Goal: Task Accomplishment & Management: Complete application form

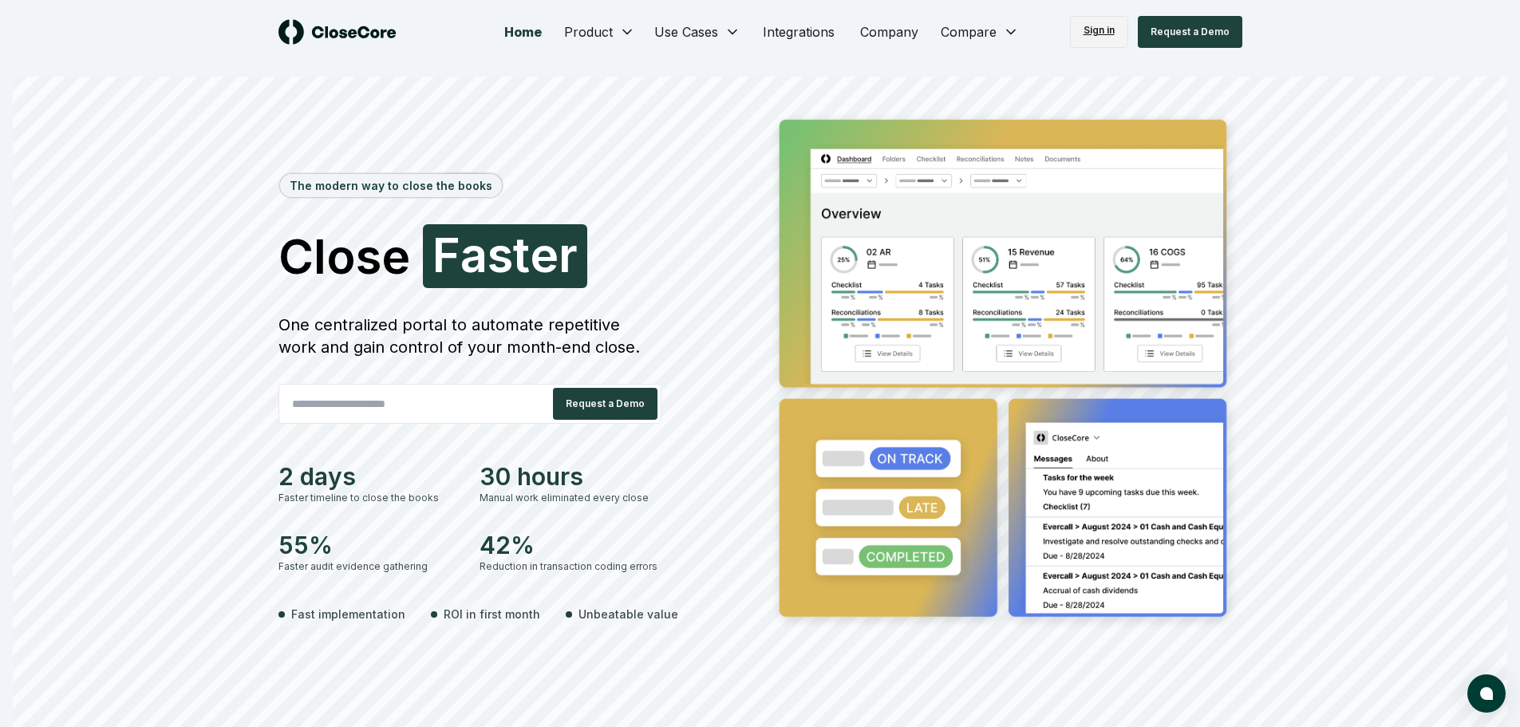
click at [1101, 38] on link "Sign in" at bounding box center [1099, 32] width 58 height 32
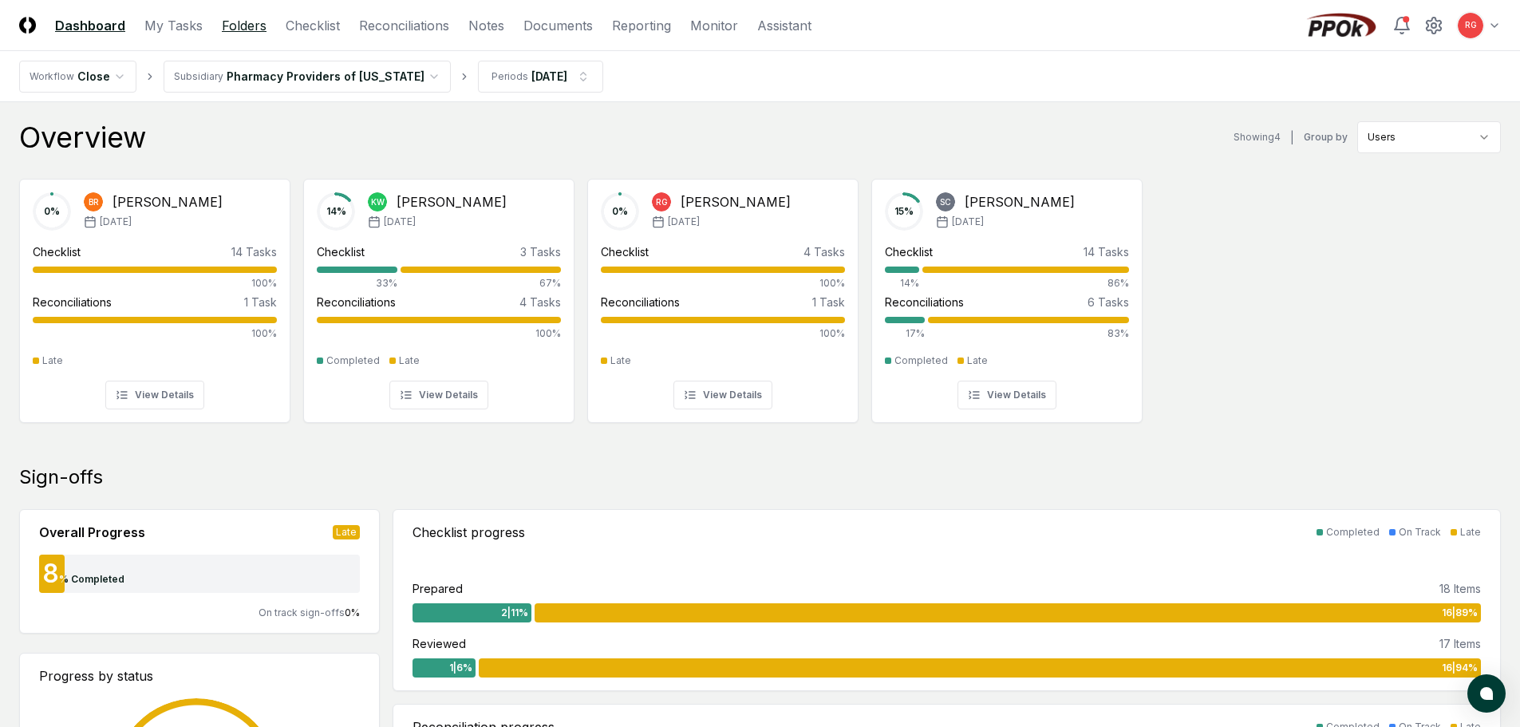
click at [247, 28] on link "Folders" at bounding box center [244, 25] width 45 height 19
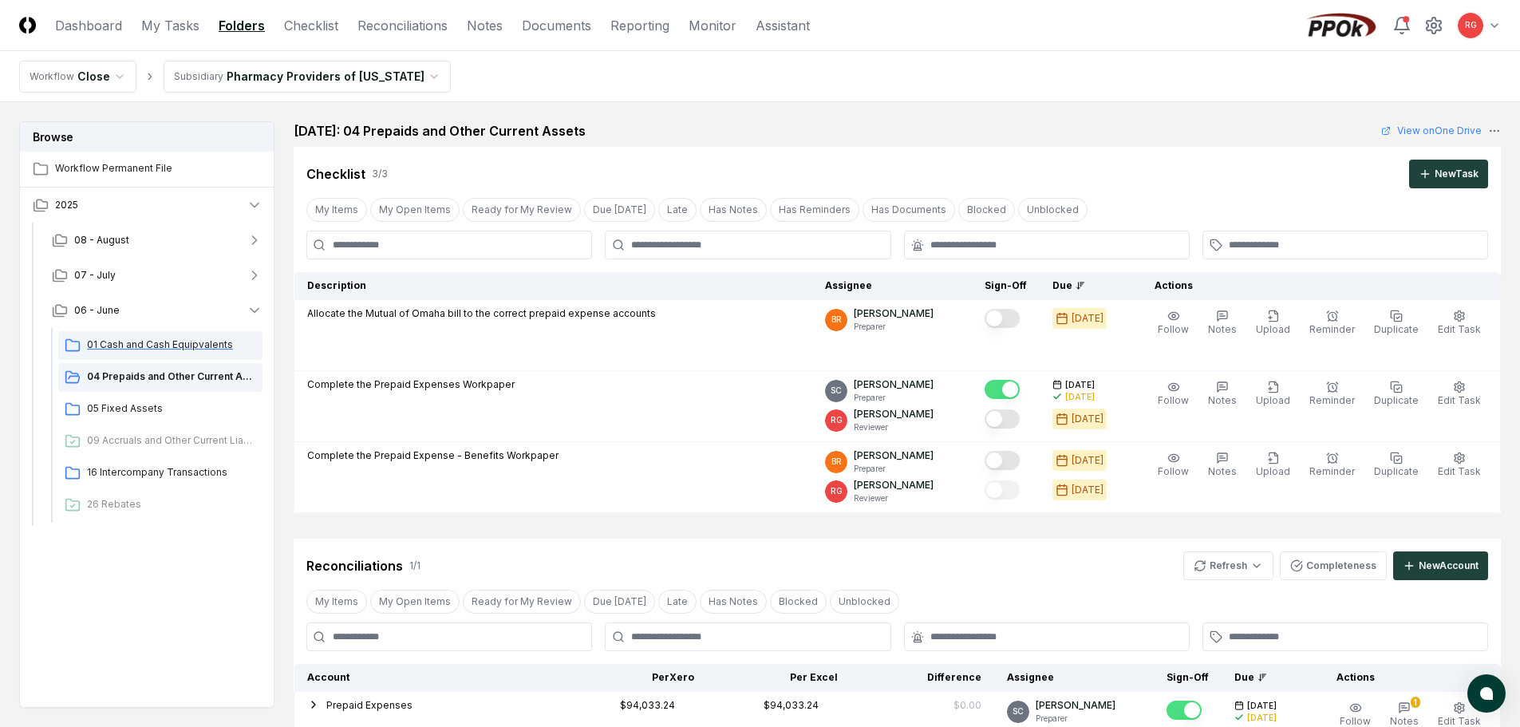
click at [168, 336] on div "01 Cash and Cash Equipvalents" at bounding box center [160, 345] width 204 height 29
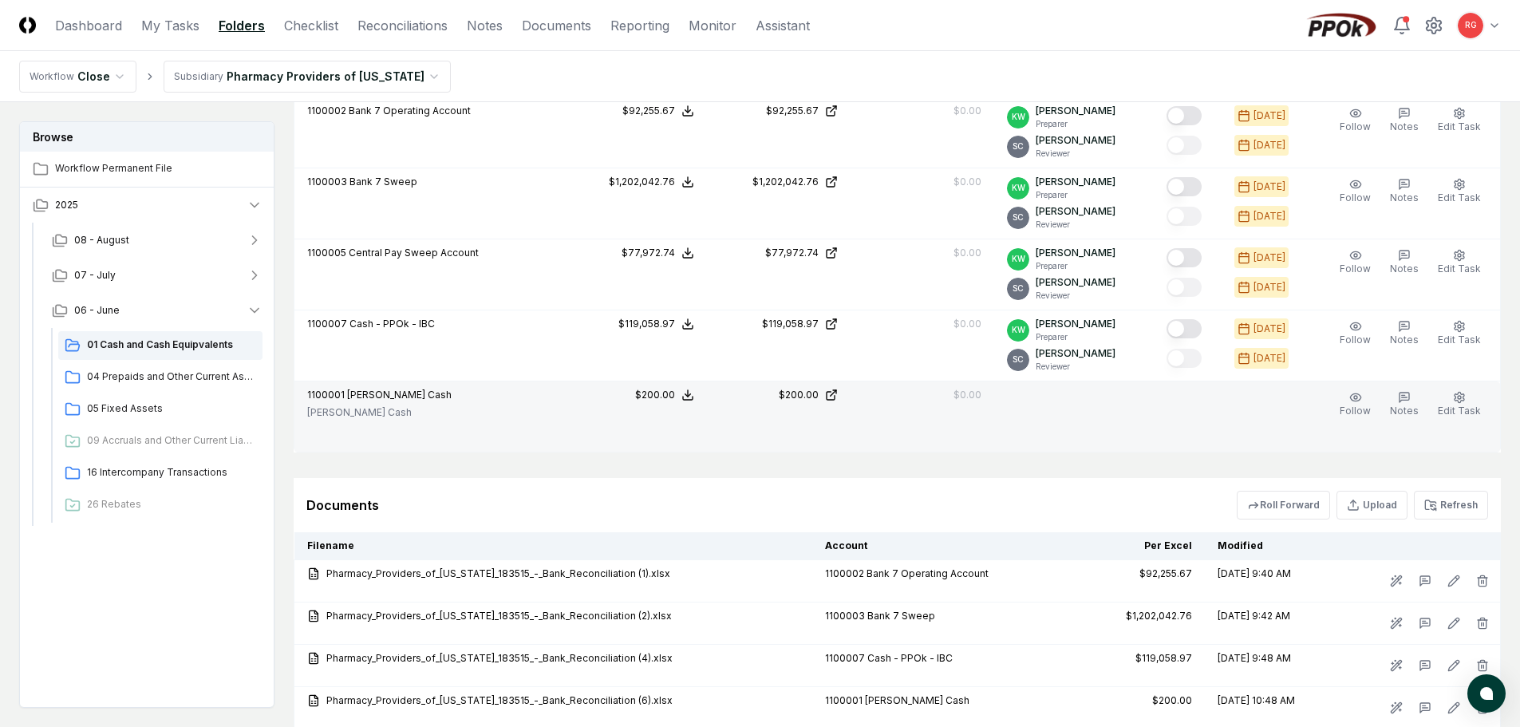
scroll to position [506, 0]
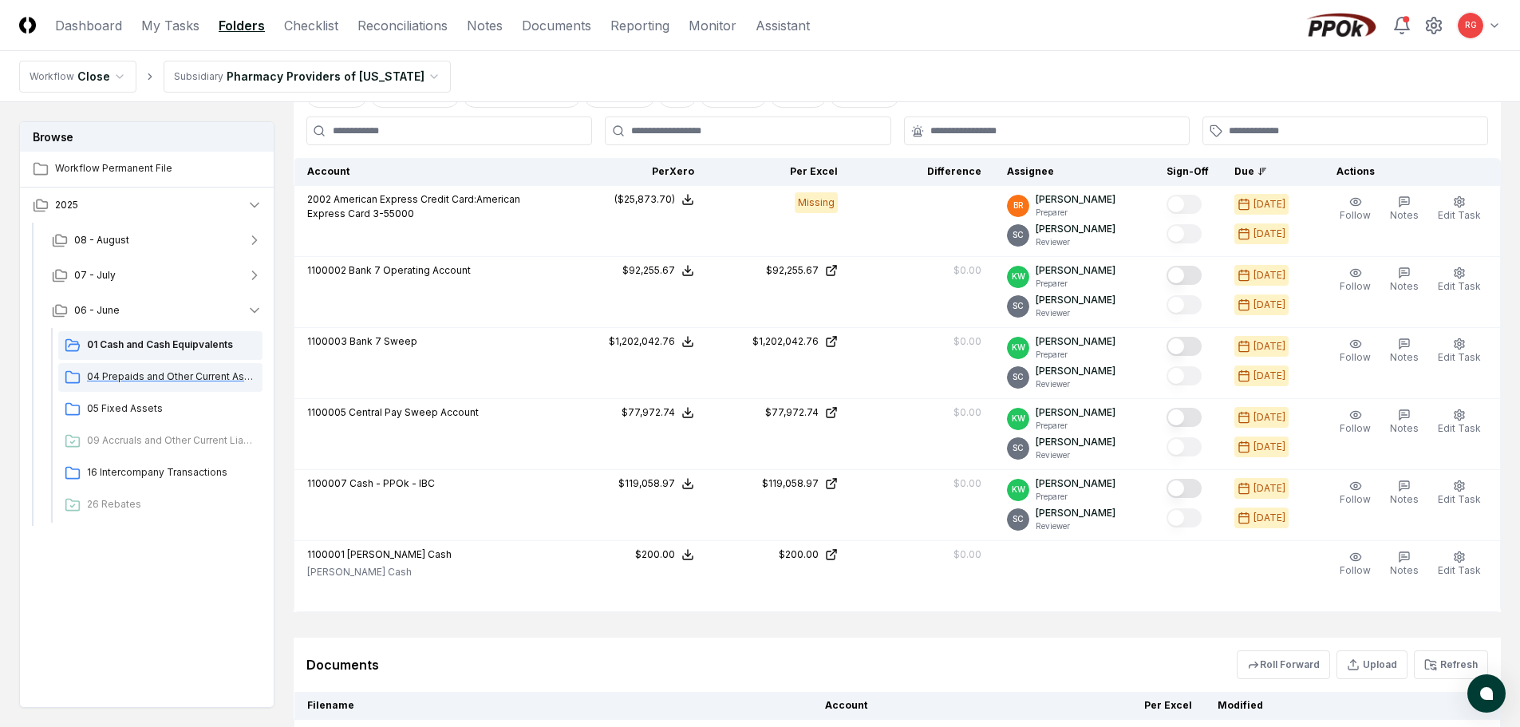
click at [182, 373] on span "04 Prepaids and Other Current Assets" at bounding box center [171, 376] width 169 height 14
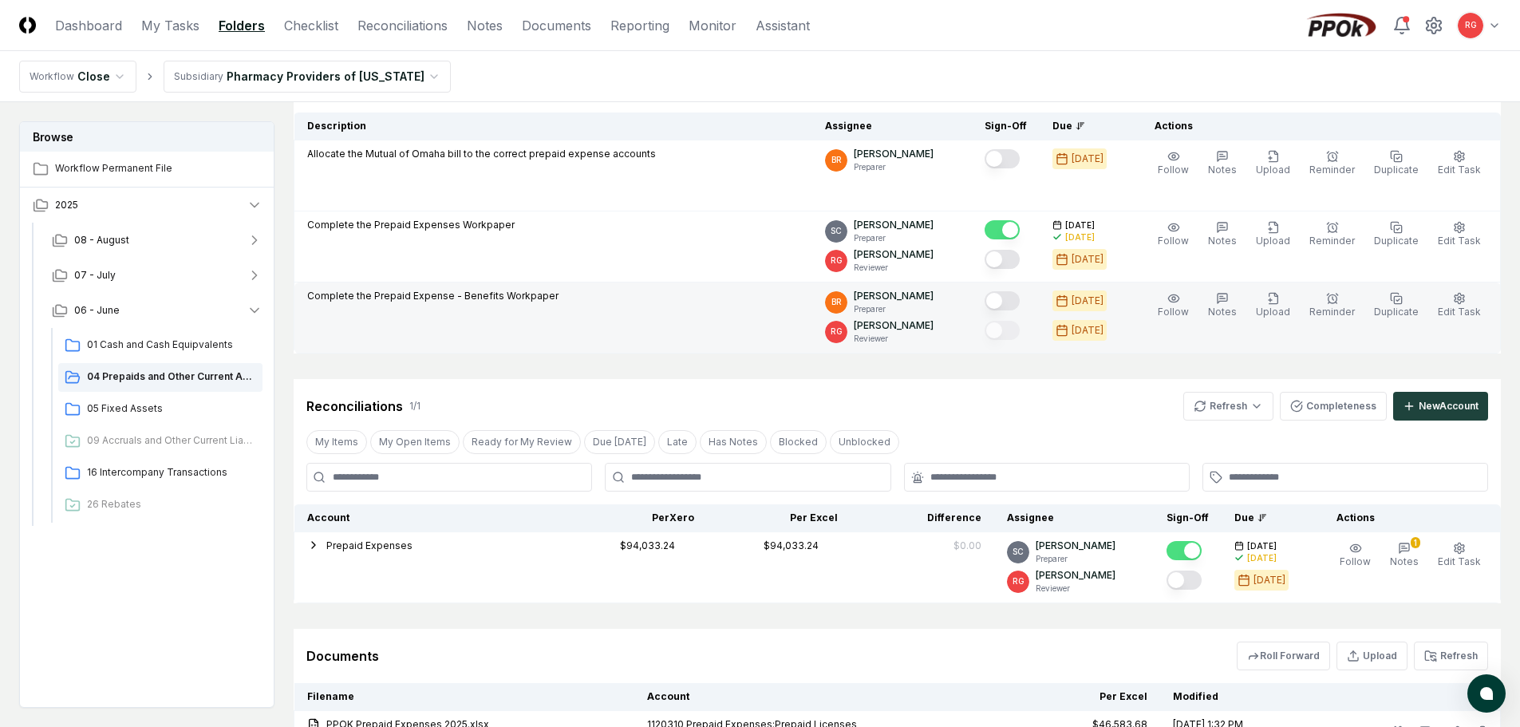
scroll to position [239, 0]
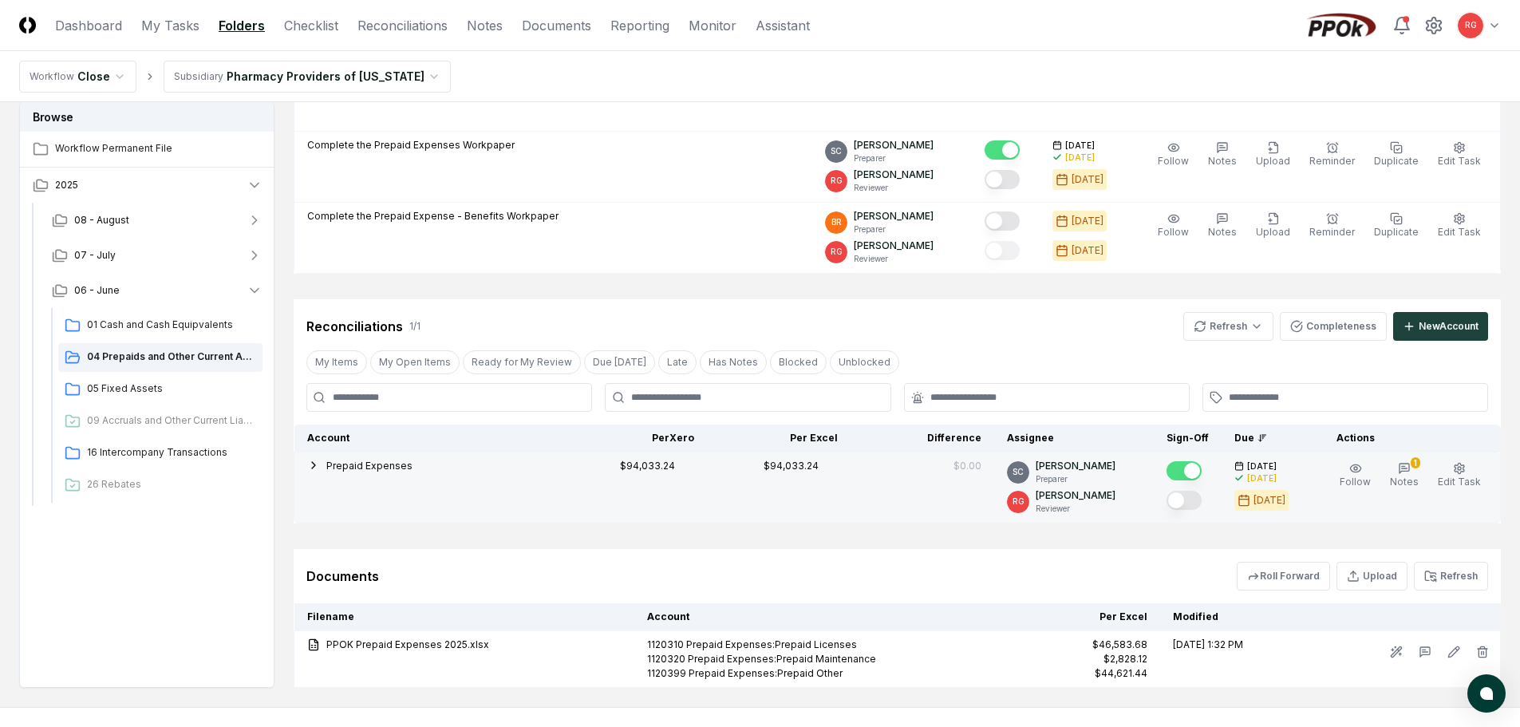
click at [310, 464] on icon "button" at bounding box center [313, 465] width 13 height 13
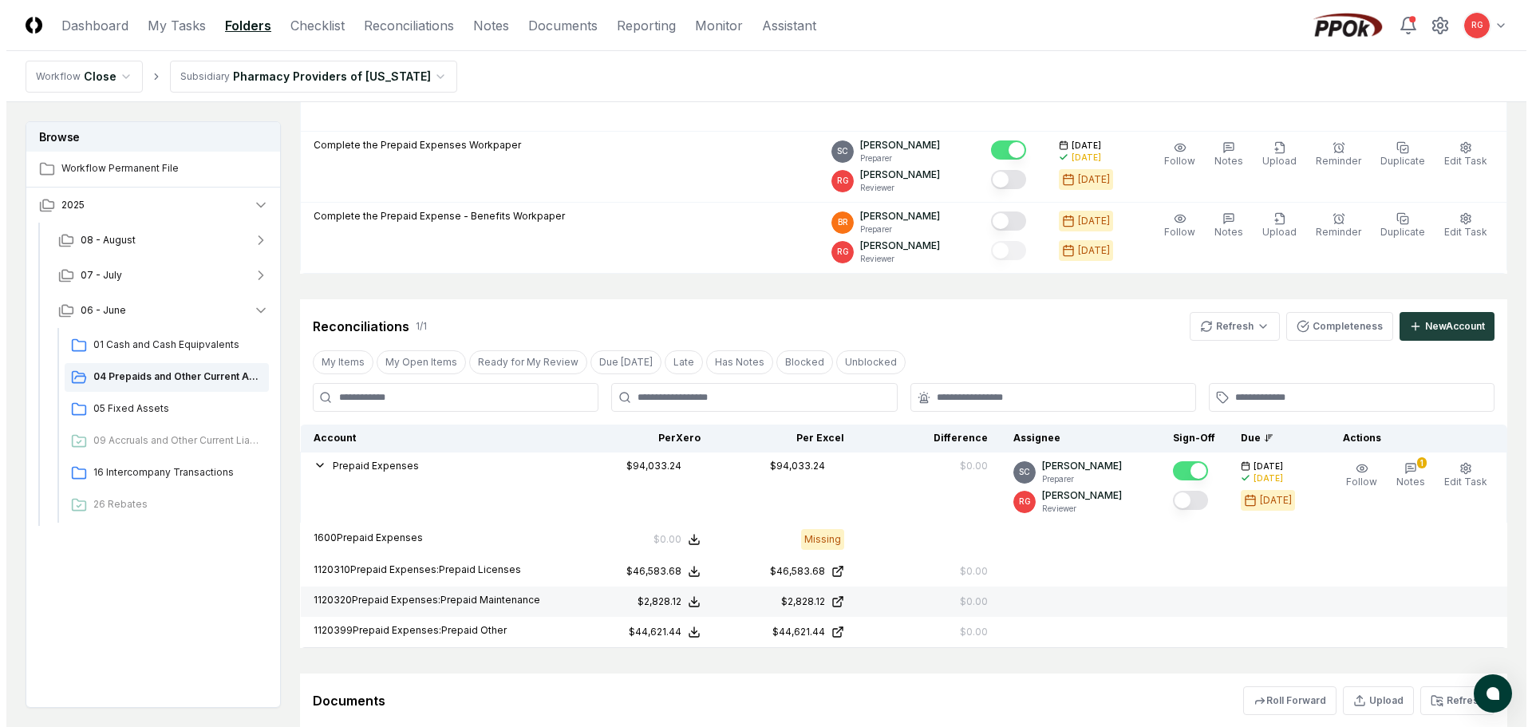
scroll to position [319, 0]
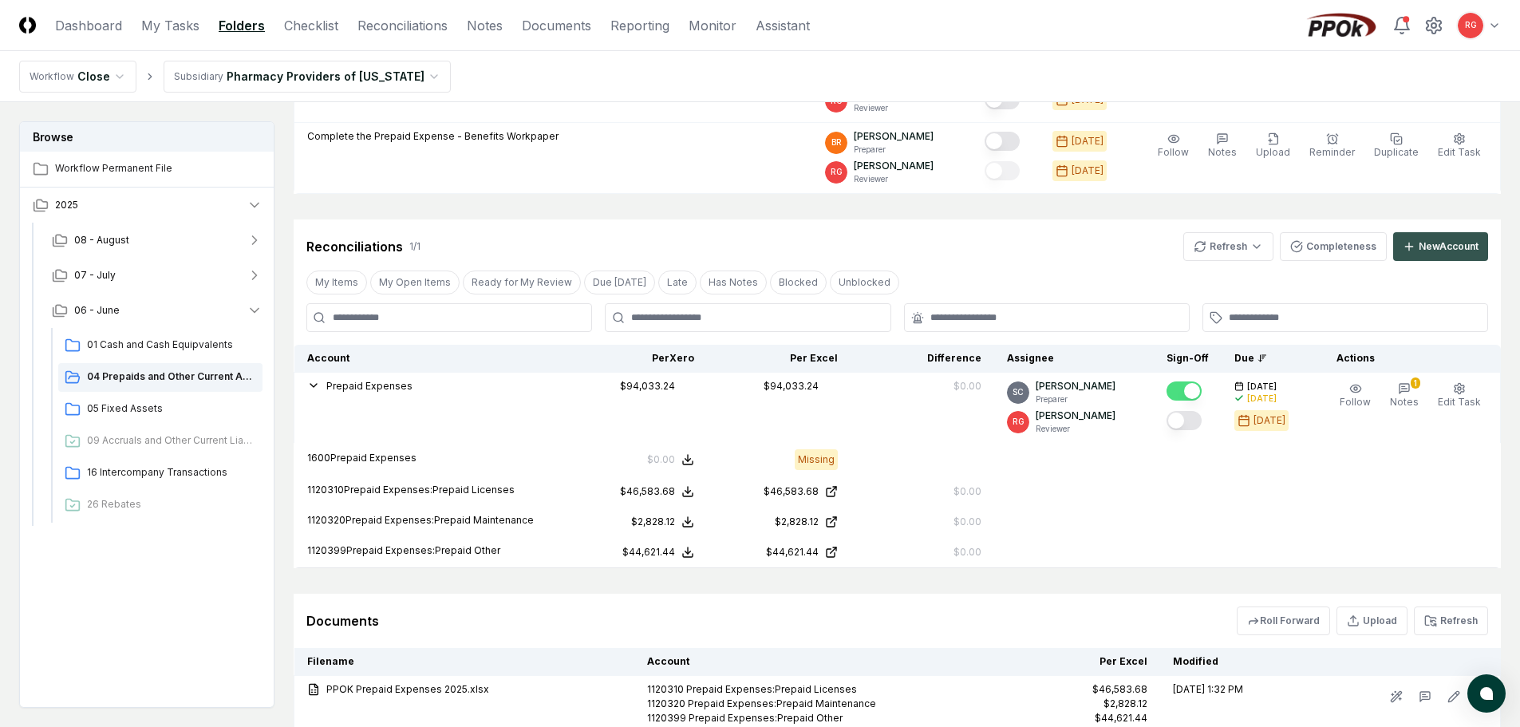
click at [1450, 249] on div "New Account" at bounding box center [1449, 246] width 60 height 14
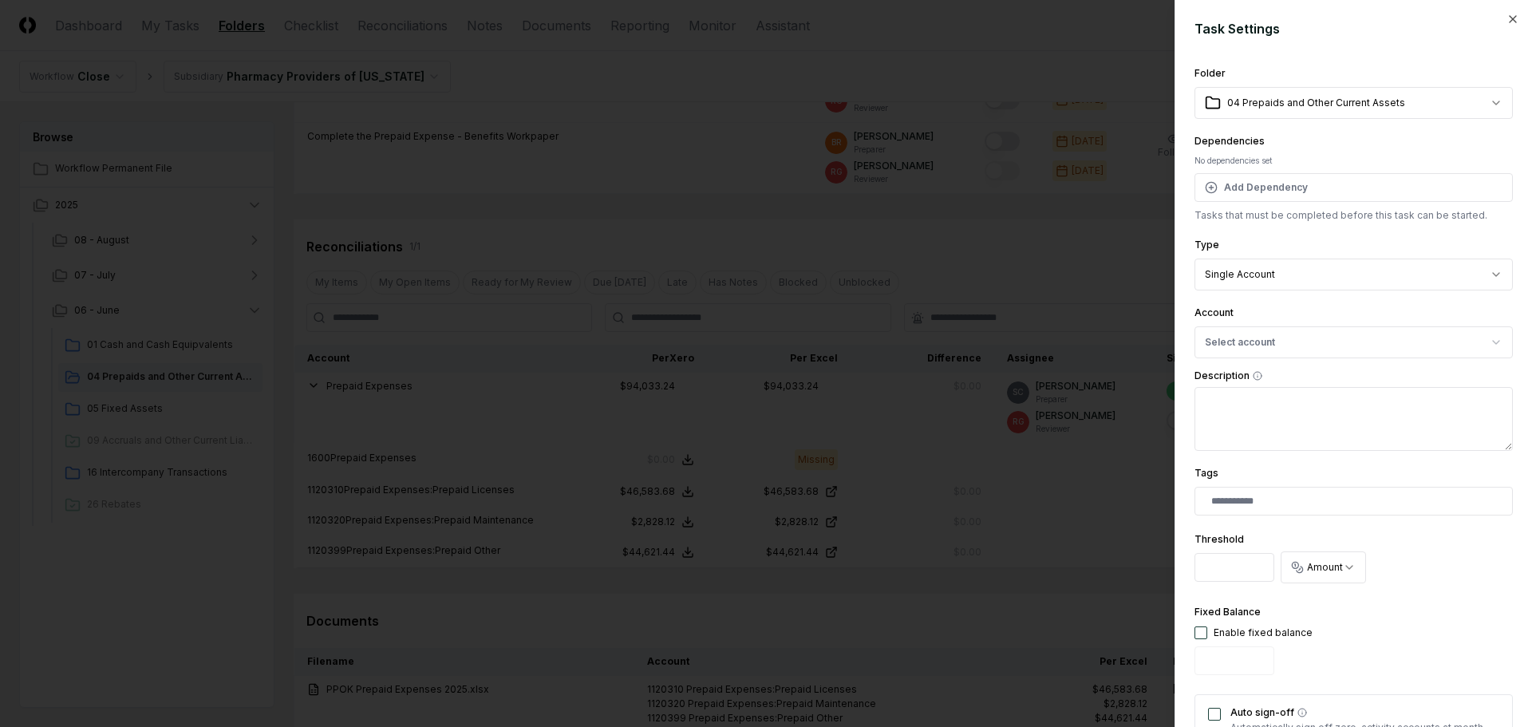
click at [1254, 276] on body "CloseCore Dashboard My Tasks Folders Checklist Reconciliations Notes Documents …" at bounding box center [760, 264] width 1520 height 1167
select select "*****"
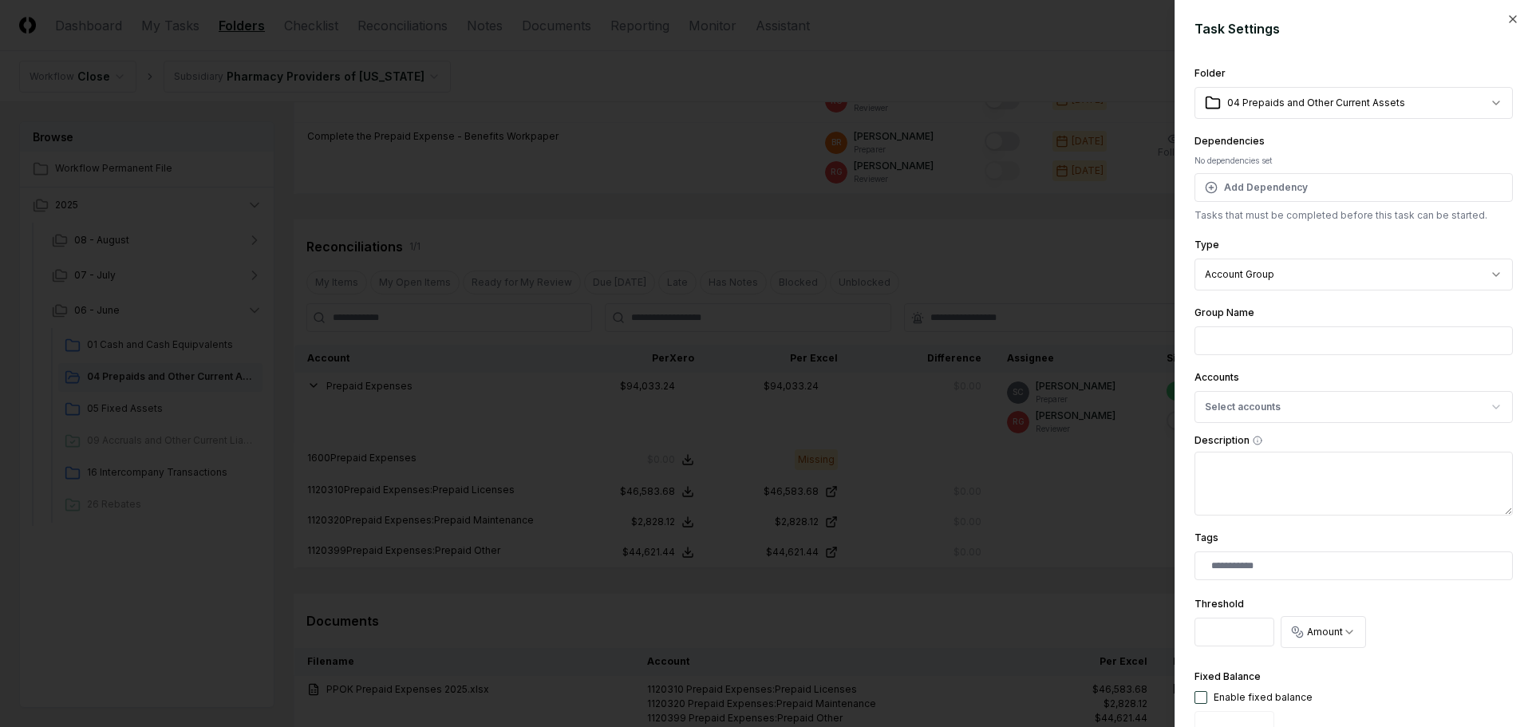
click at [1242, 338] on input "Group Name" at bounding box center [1353, 340] width 318 height 29
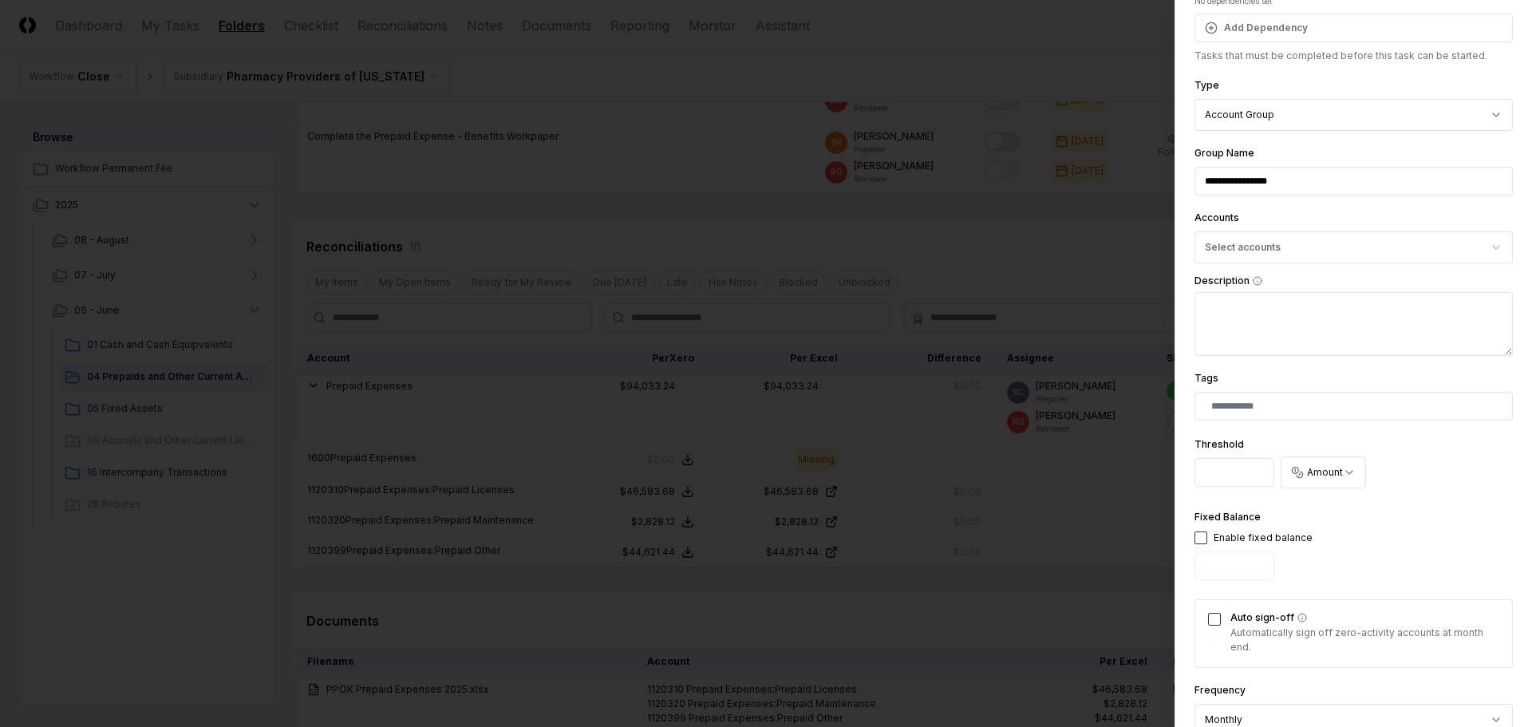
type input "**********"
click at [1199, 535] on button "button" at bounding box center [1200, 537] width 13 height 13
type input "*"
click at [1283, 248] on button "Select accounts" at bounding box center [1353, 247] width 318 height 32
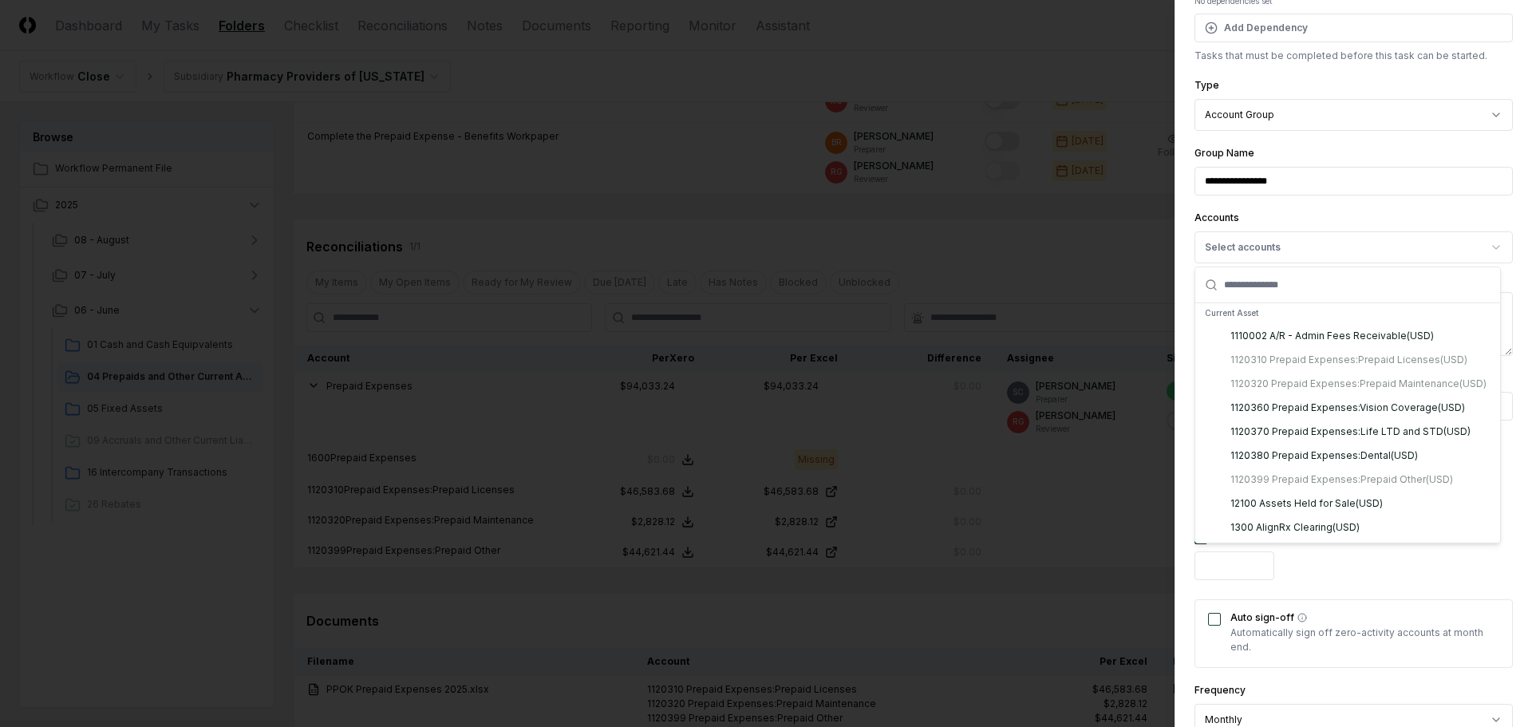
scroll to position [638, 0]
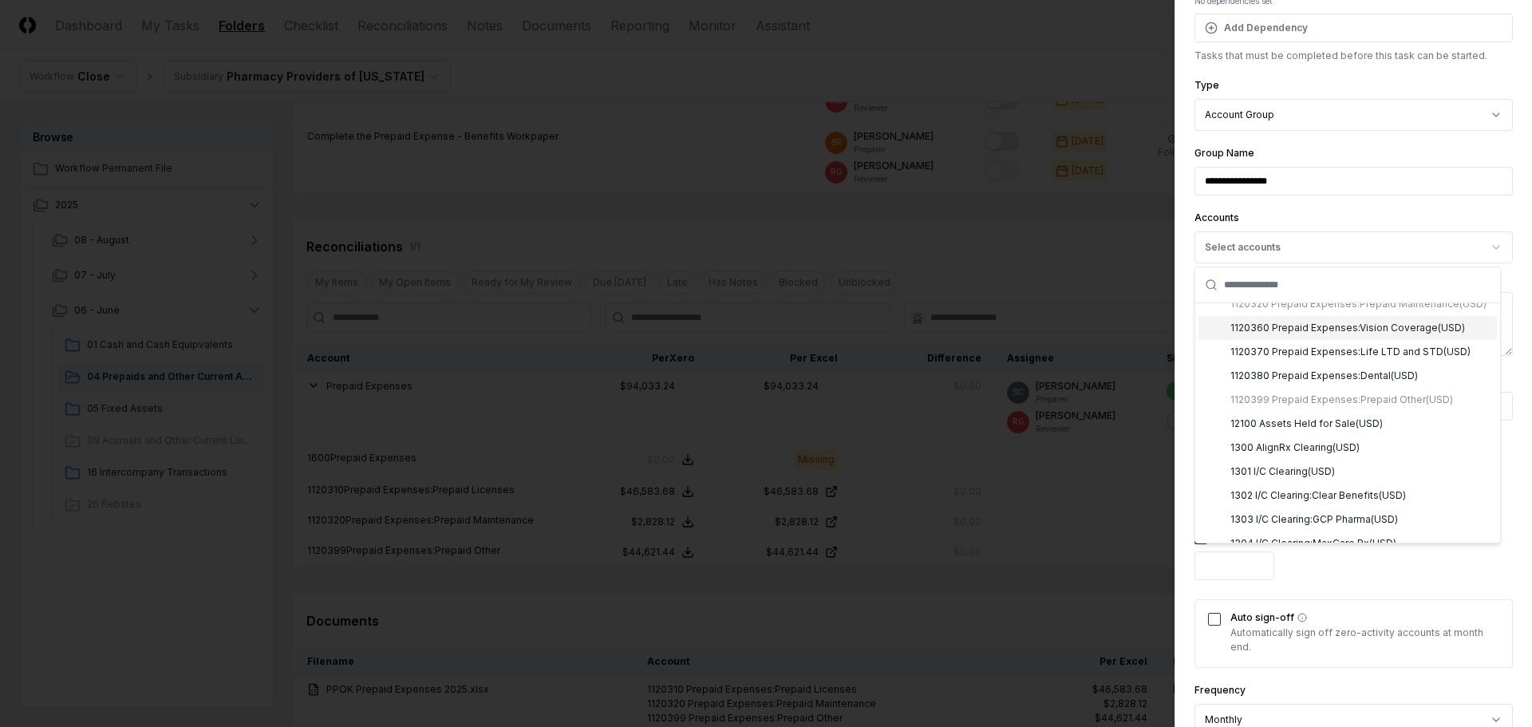
click at [1339, 335] on div "1120360 Prepaid Expenses:Vision Coverage ( USD )" at bounding box center [1347, 328] width 235 height 14
click at [1332, 359] on div "1120370 Prepaid Expenses:Life LTD and STD ( USD )" at bounding box center [1350, 352] width 240 height 14
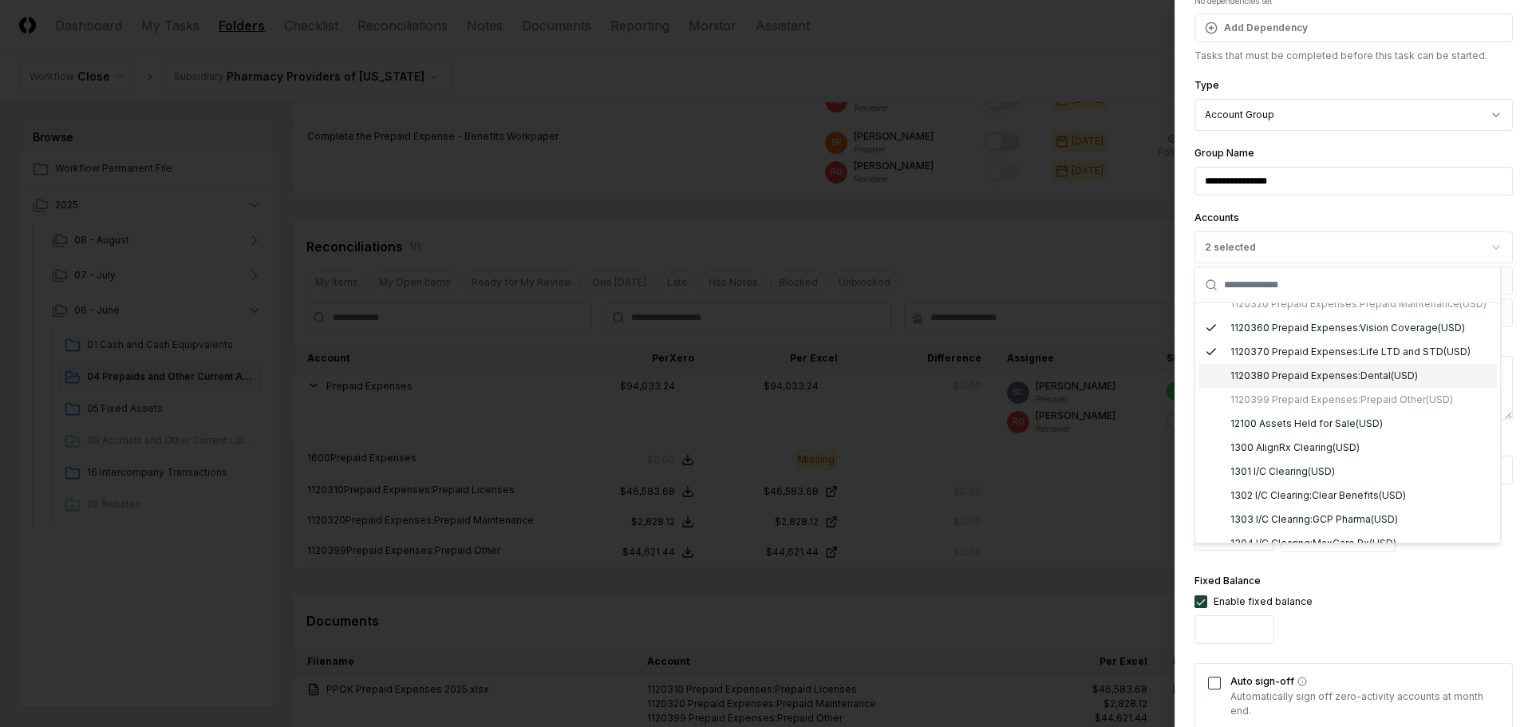
click at [1340, 383] on div "1120380 Prepaid Expenses:Dental ( USD )" at bounding box center [1324, 376] width 188 height 14
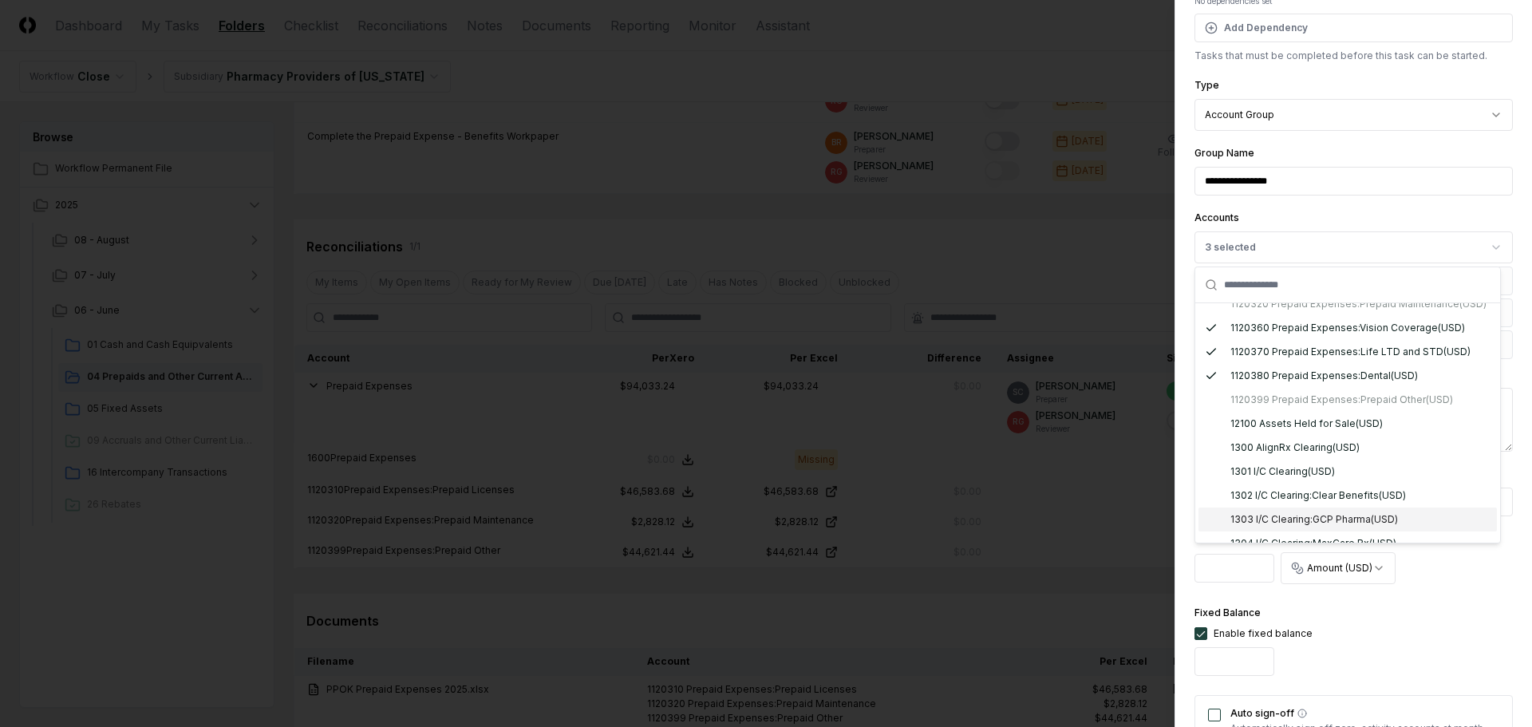
click at [1468, 653] on div "Fixed Balance Enable fixed balance *" at bounding box center [1353, 642] width 318 height 79
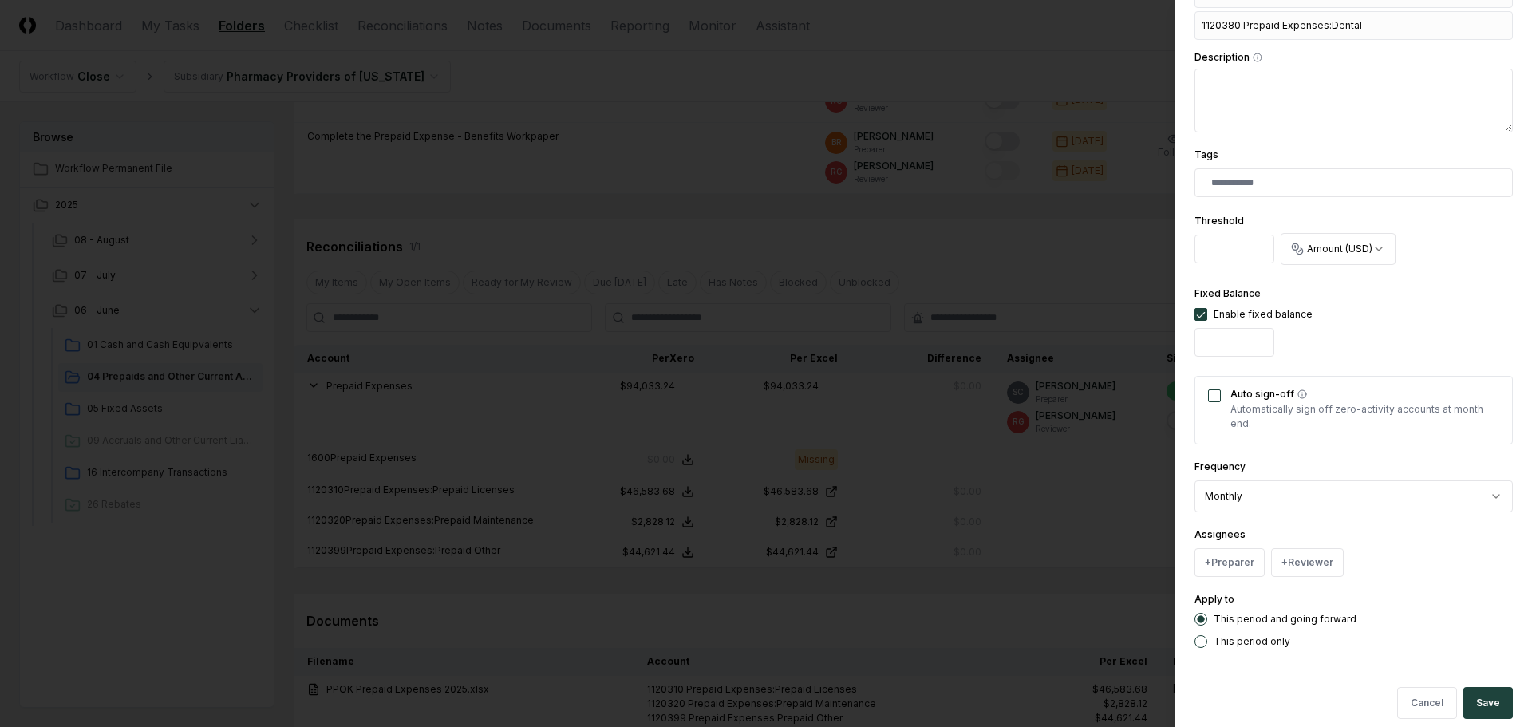
scroll to position [503, 0]
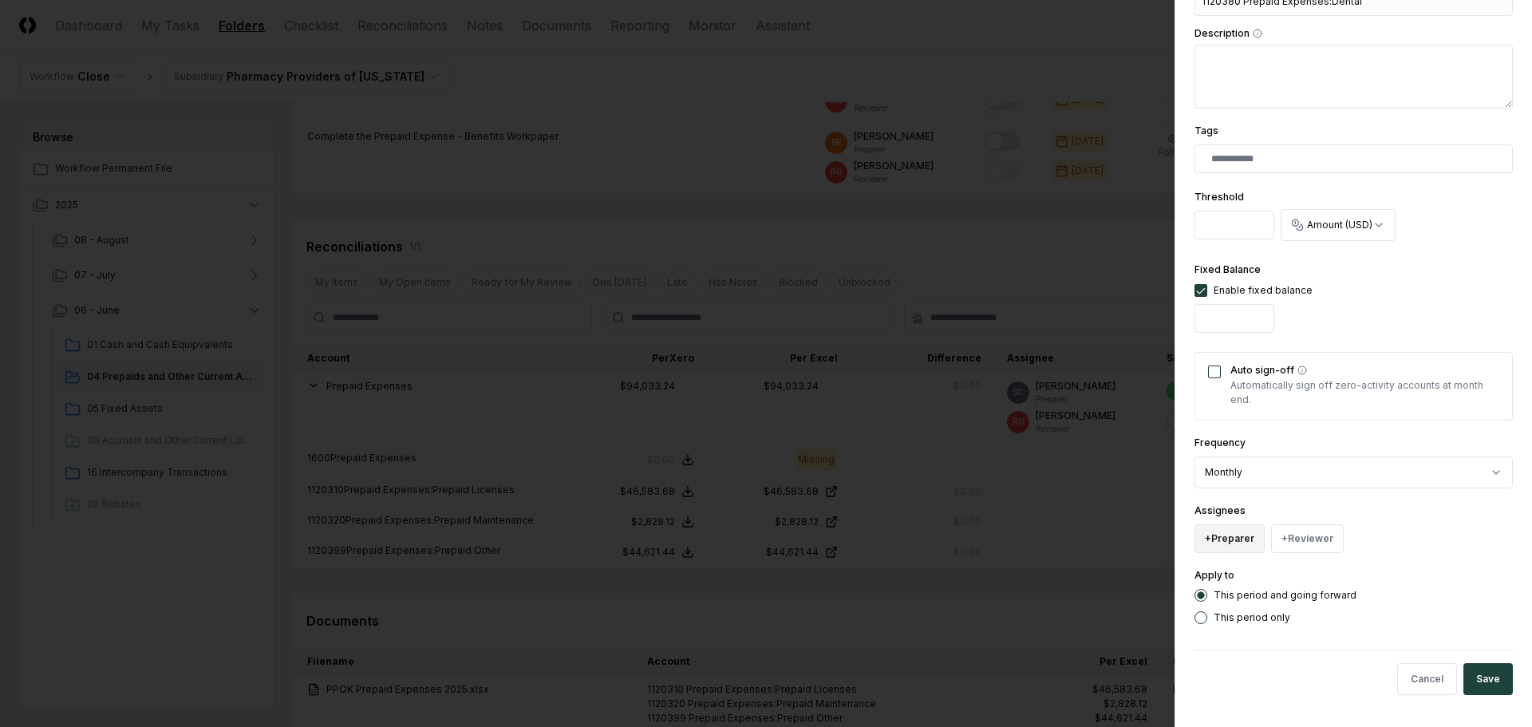
click at [1243, 546] on button "+ Preparer" at bounding box center [1229, 538] width 70 height 29
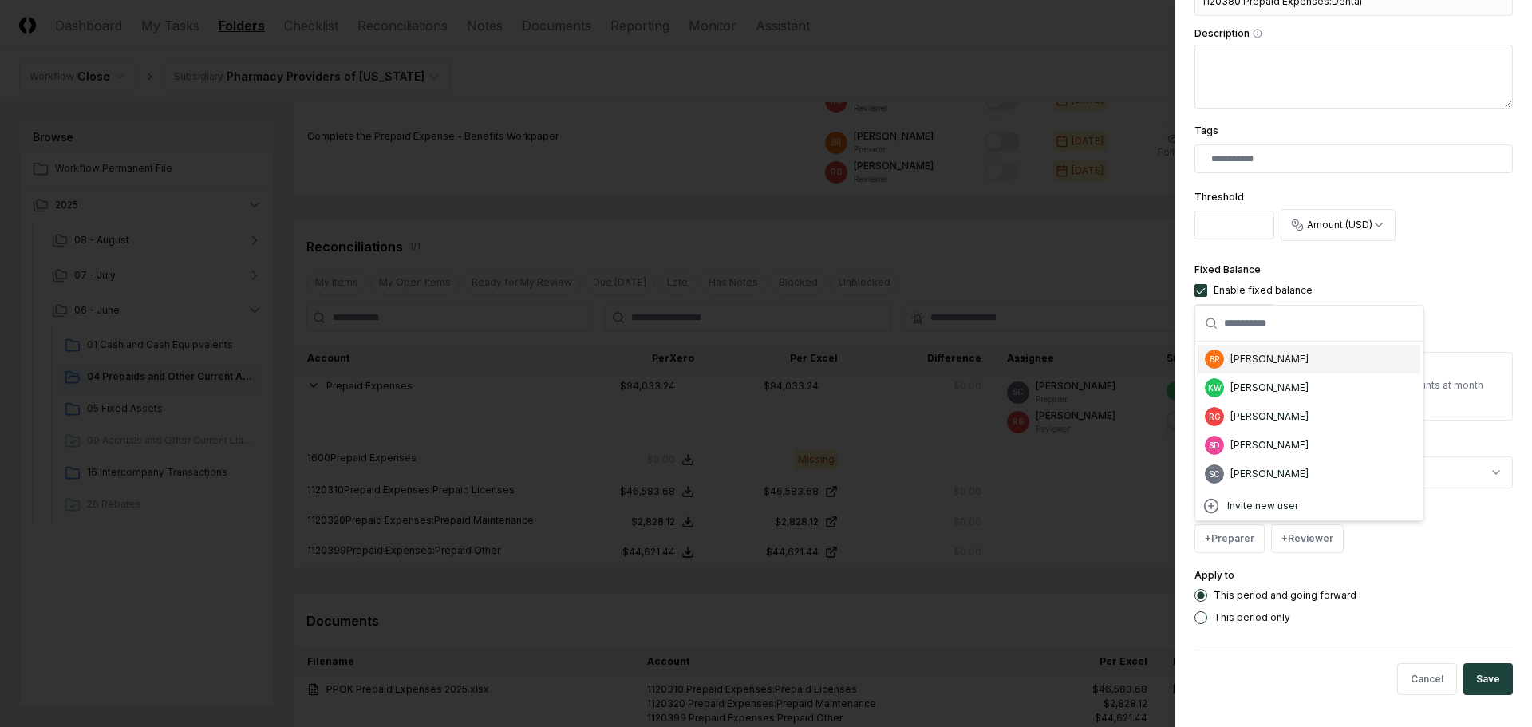
click at [1269, 361] on div "Bobbi Rowland" at bounding box center [1269, 359] width 78 height 14
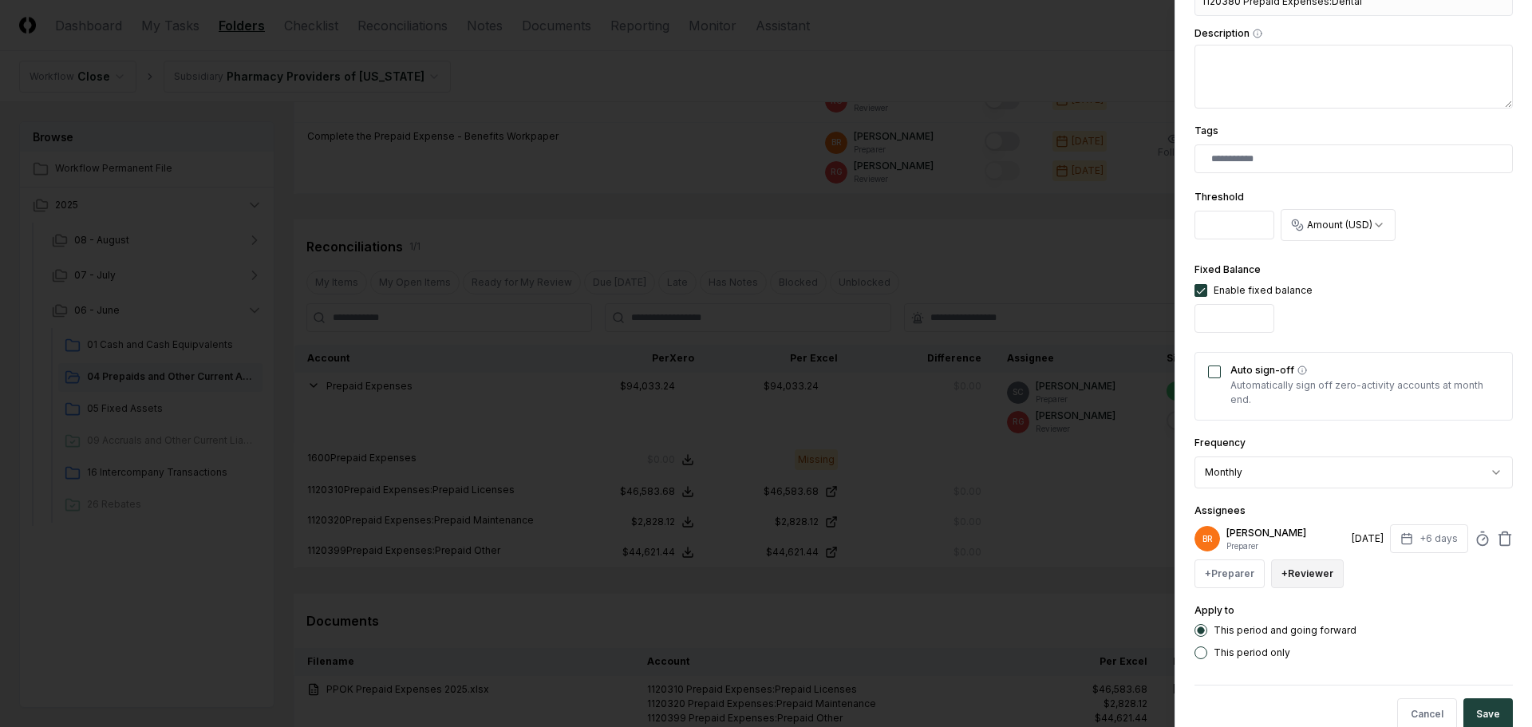
click at [1315, 578] on button "+ Reviewer" at bounding box center [1307, 573] width 73 height 29
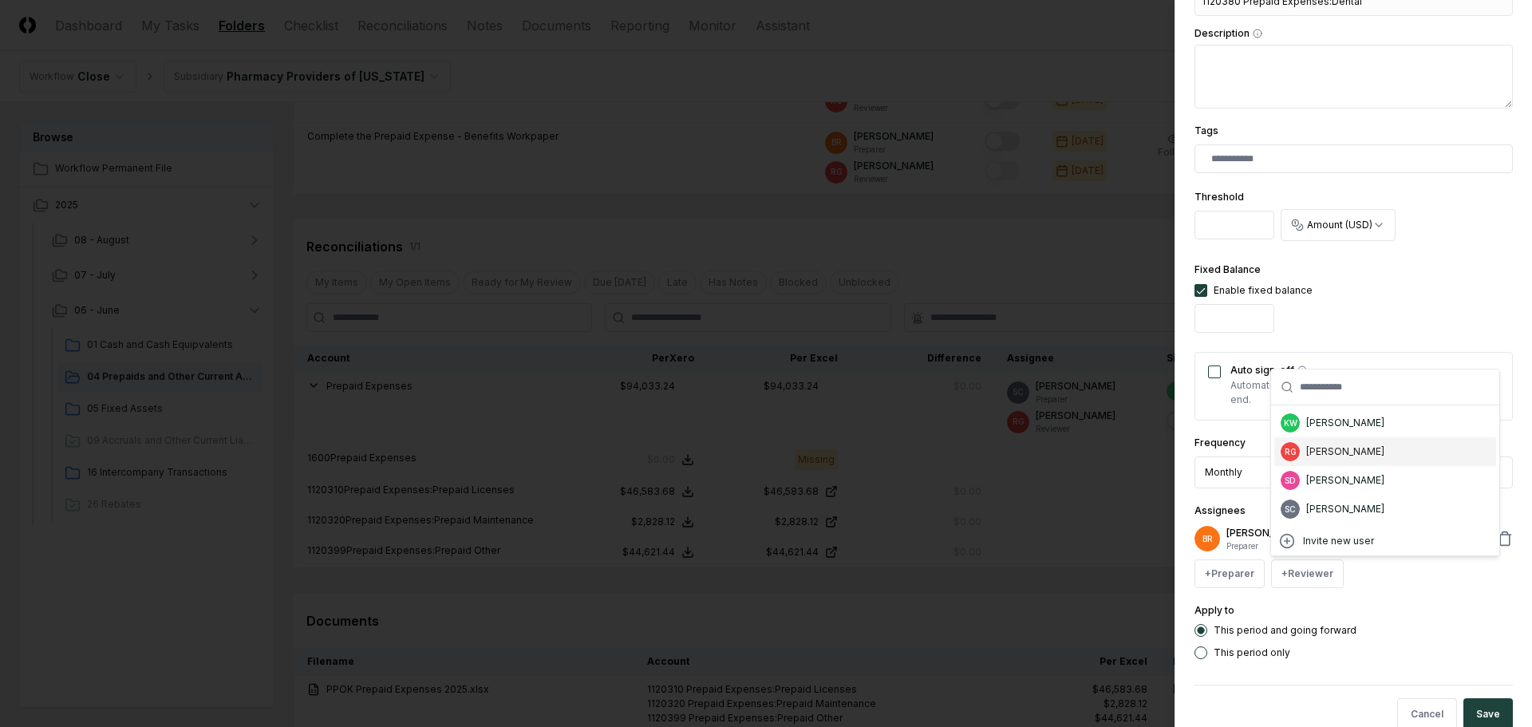
click at [1330, 446] on div "Ricky Garver" at bounding box center [1345, 451] width 78 height 14
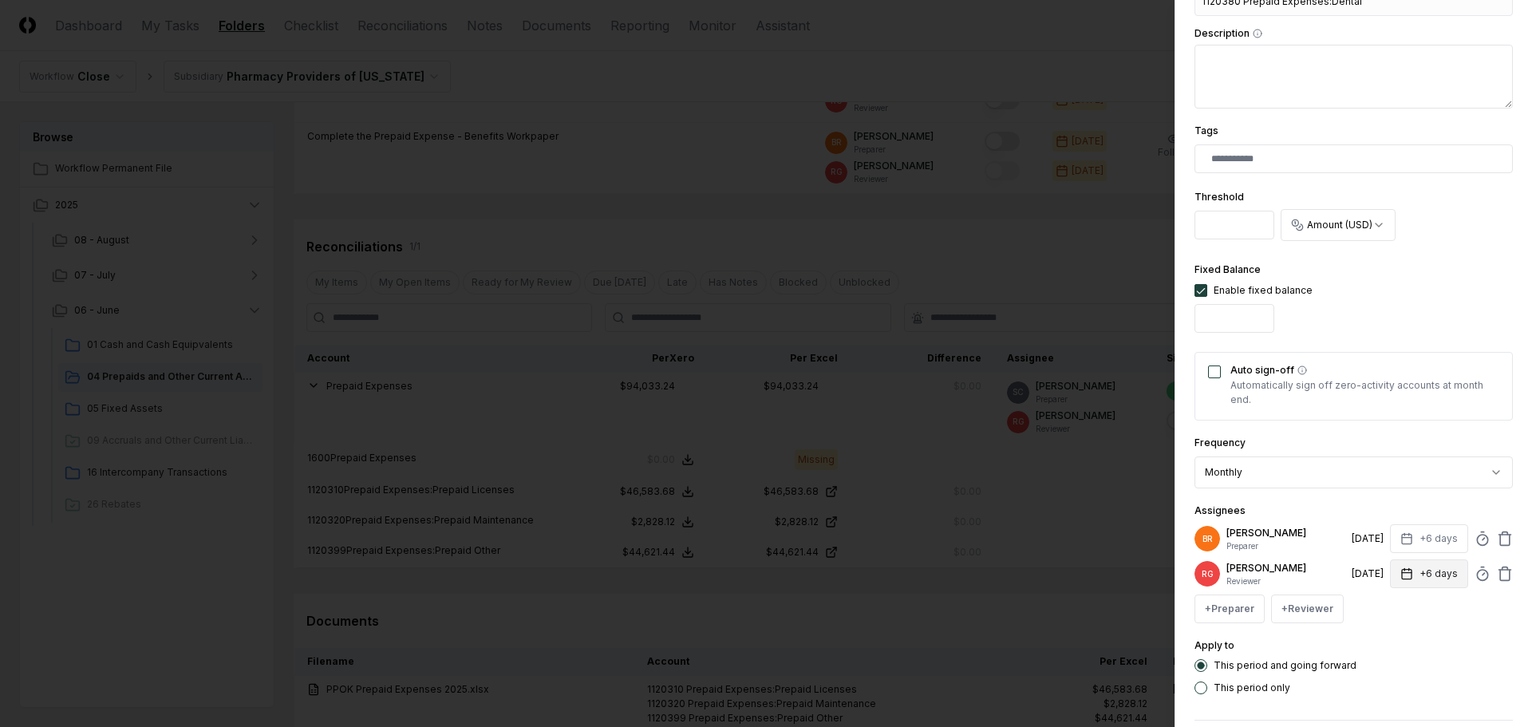
click at [1427, 570] on button "+6 days" at bounding box center [1429, 573] width 78 height 29
click at [1407, 538] on button "+6 days" at bounding box center [1429, 538] width 78 height 29
click at [1380, 597] on input "*" at bounding box center [1369, 601] width 56 height 29
click at [1380, 597] on input "*" at bounding box center [1368, 601] width 56 height 29
type input "*"
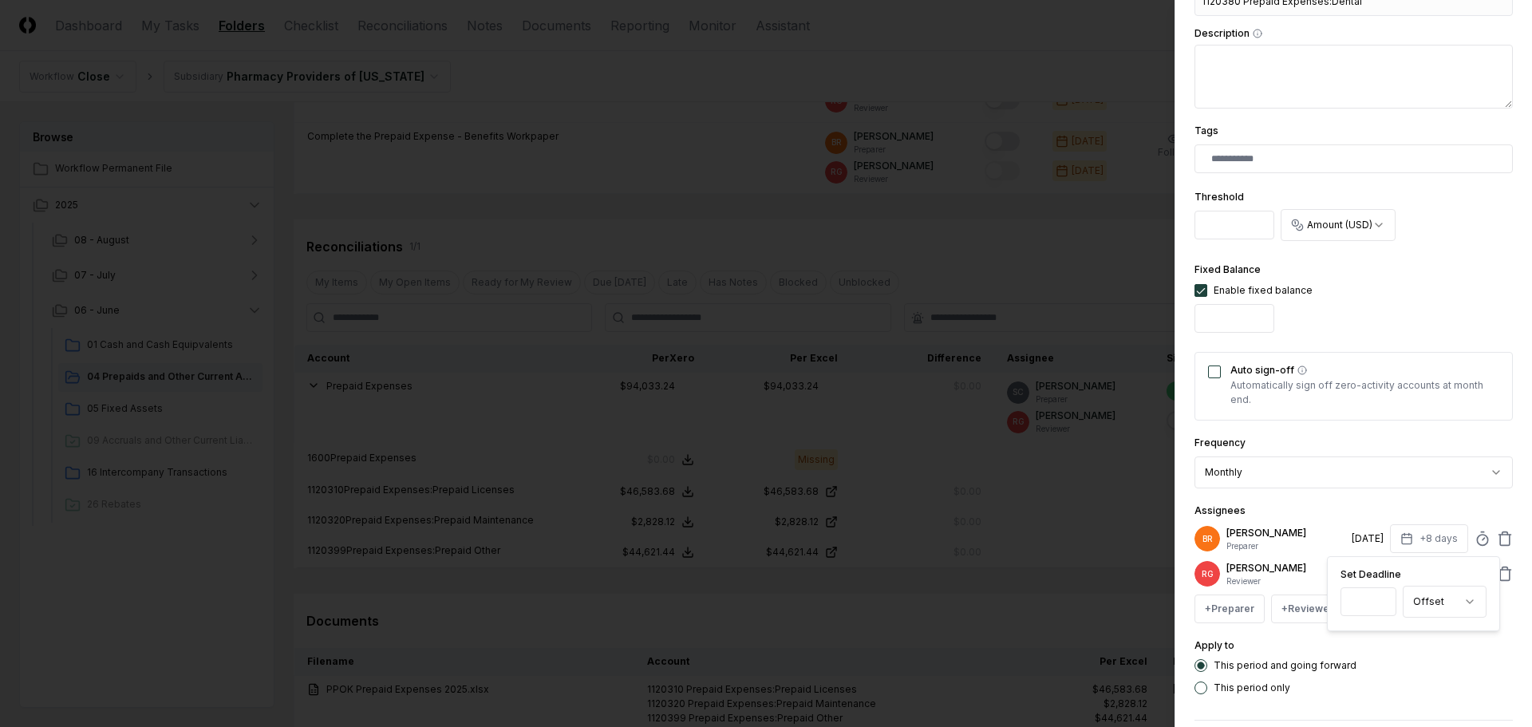
click at [1379, 597] on input "*" at bounding box center [1368, 601] width 56 height 29
click at [1404, 511] on div "Assignees BR Bobbi Rowland Preparer 7/14/2025 +9 days Set Deadline * Offset ***…" at bounding box center [1353, 562] width 318 height 122
click at [1425, 571] on button "+6 days" at bounding box center [1429, 573] width 78 height 29
click at [1383, 631] on input "*" at bounding box center [1368, 636] width 56 height 29
click at [1382, 630] on input "*" at bounding box center [1369, 636] width 56 height 29
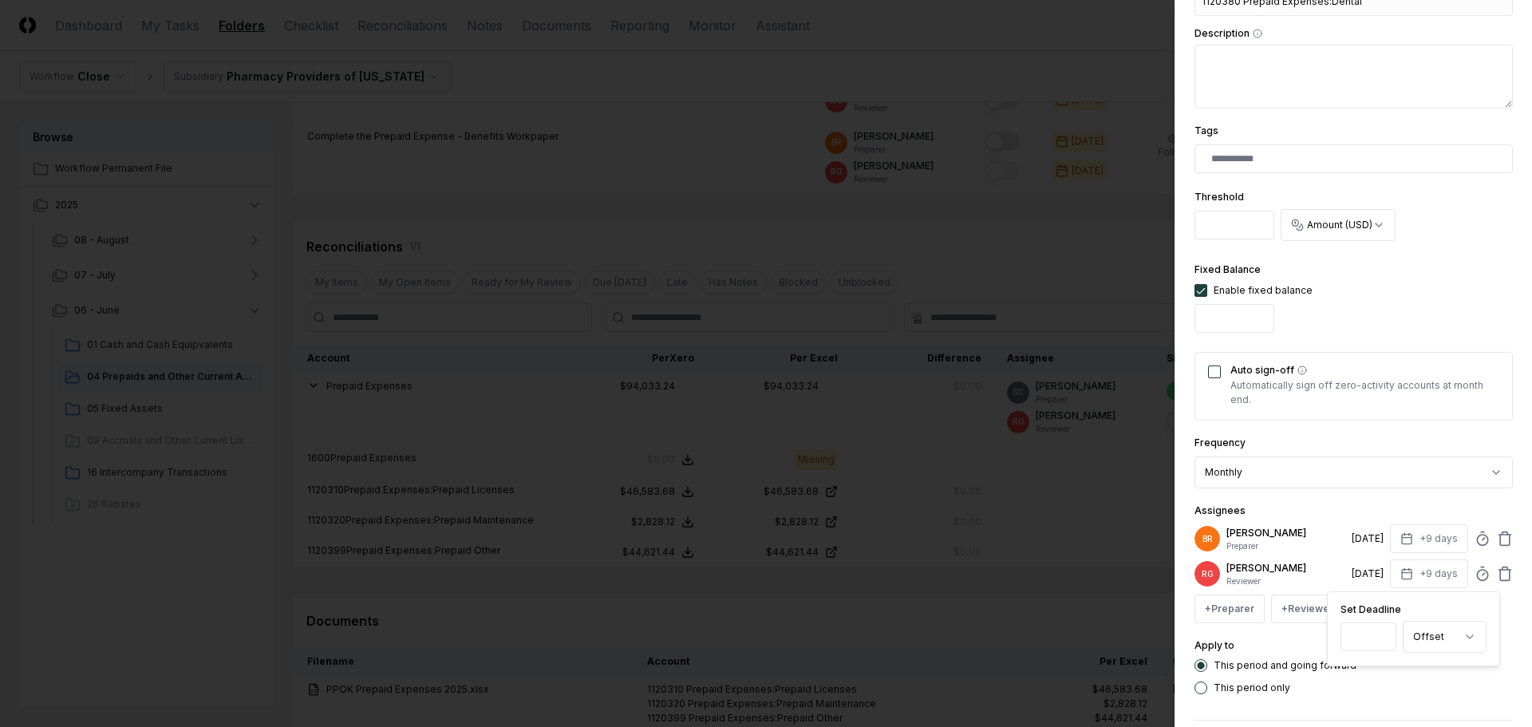
click at [1382, 630] on input "*" at bounding box center [1368, 636] width 56 height 29
click at [1381, 630] on input "**" at bounding box center [1368, 636] width 56 height 29
type input "**"
click at [1381, 630] on input "**" at bounding box center [1367, 636] width 56 height 29
click at [1372, 497] on div "**********" at bounding box center [1353, 127] width 318 height 1133
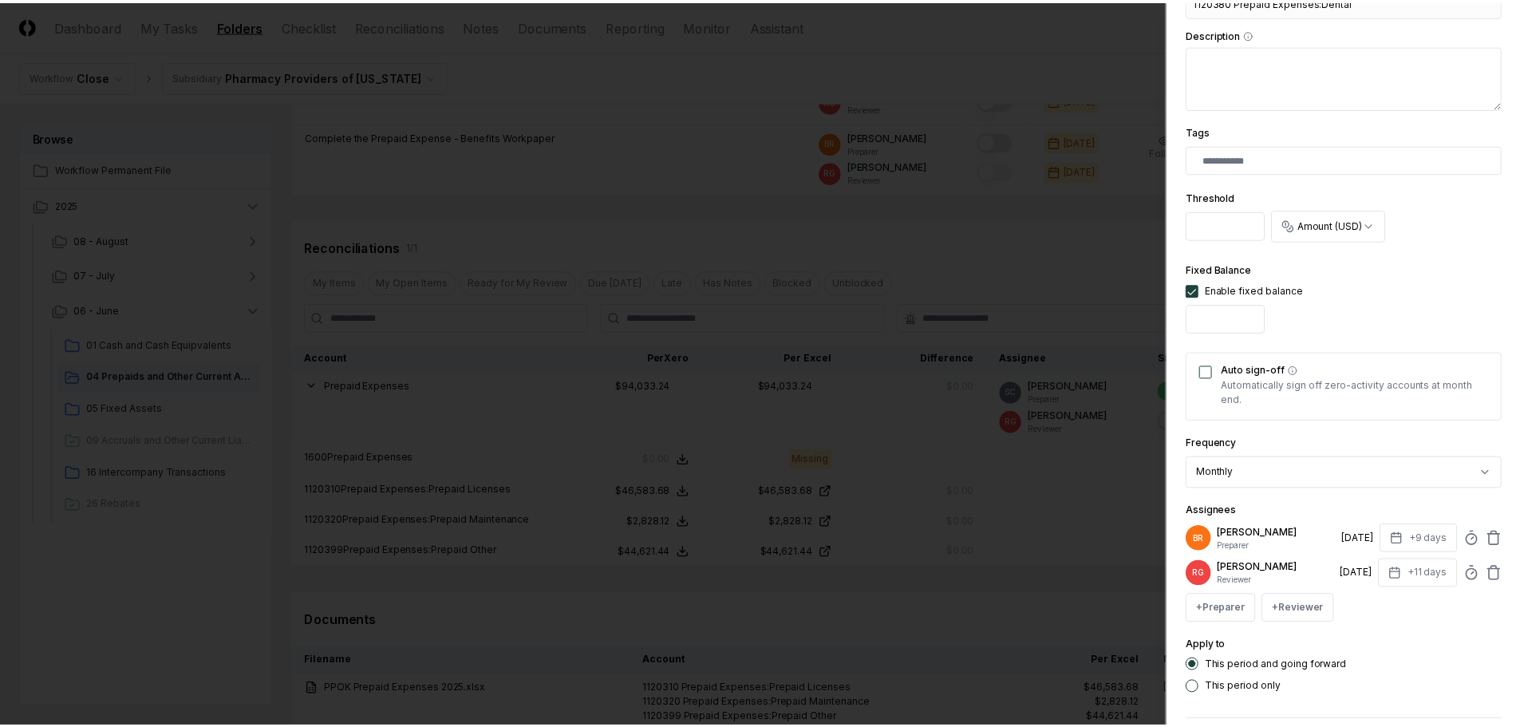
scroll to position [573, 0]
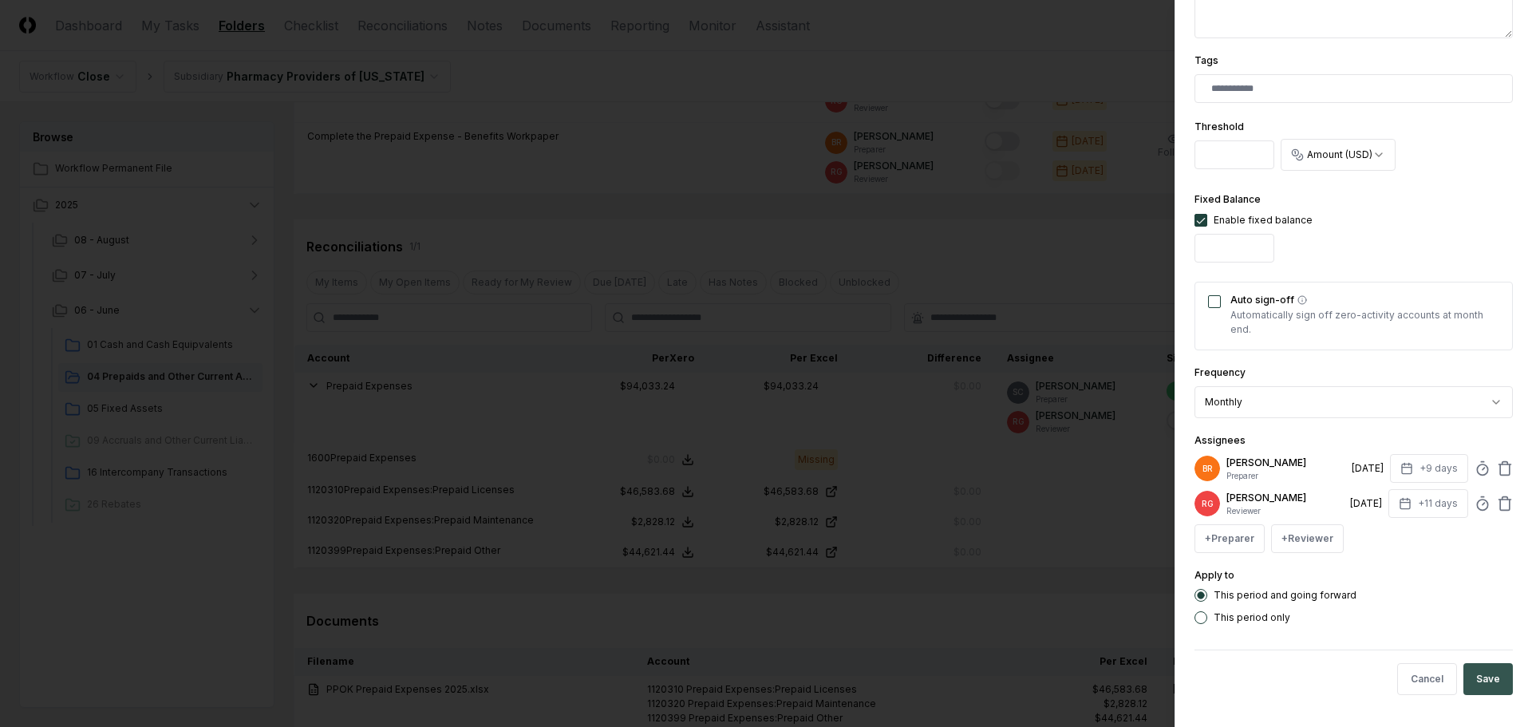
click at [1471, 682] on button "Save" at bounding box center [1487, 679] width 49 height 32
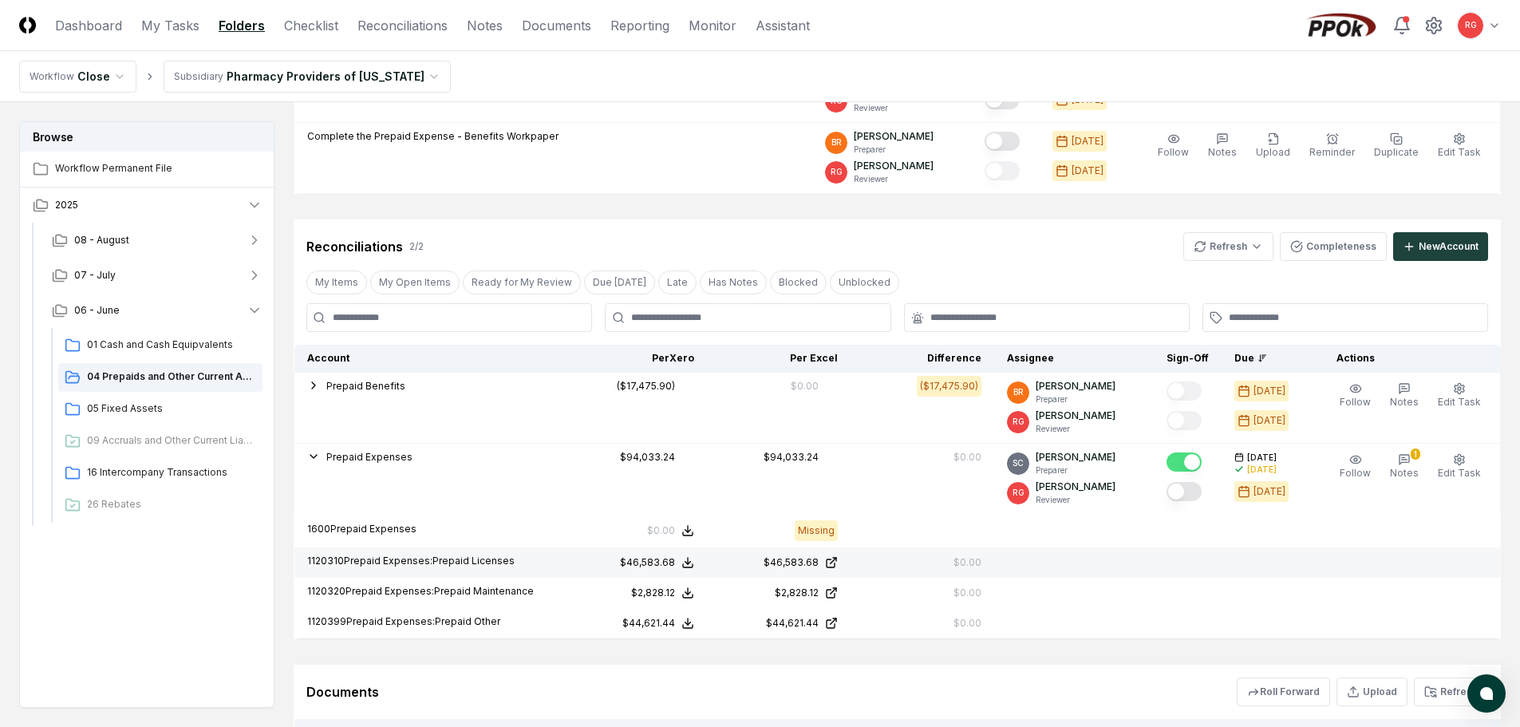
scroll to position [511, 0]
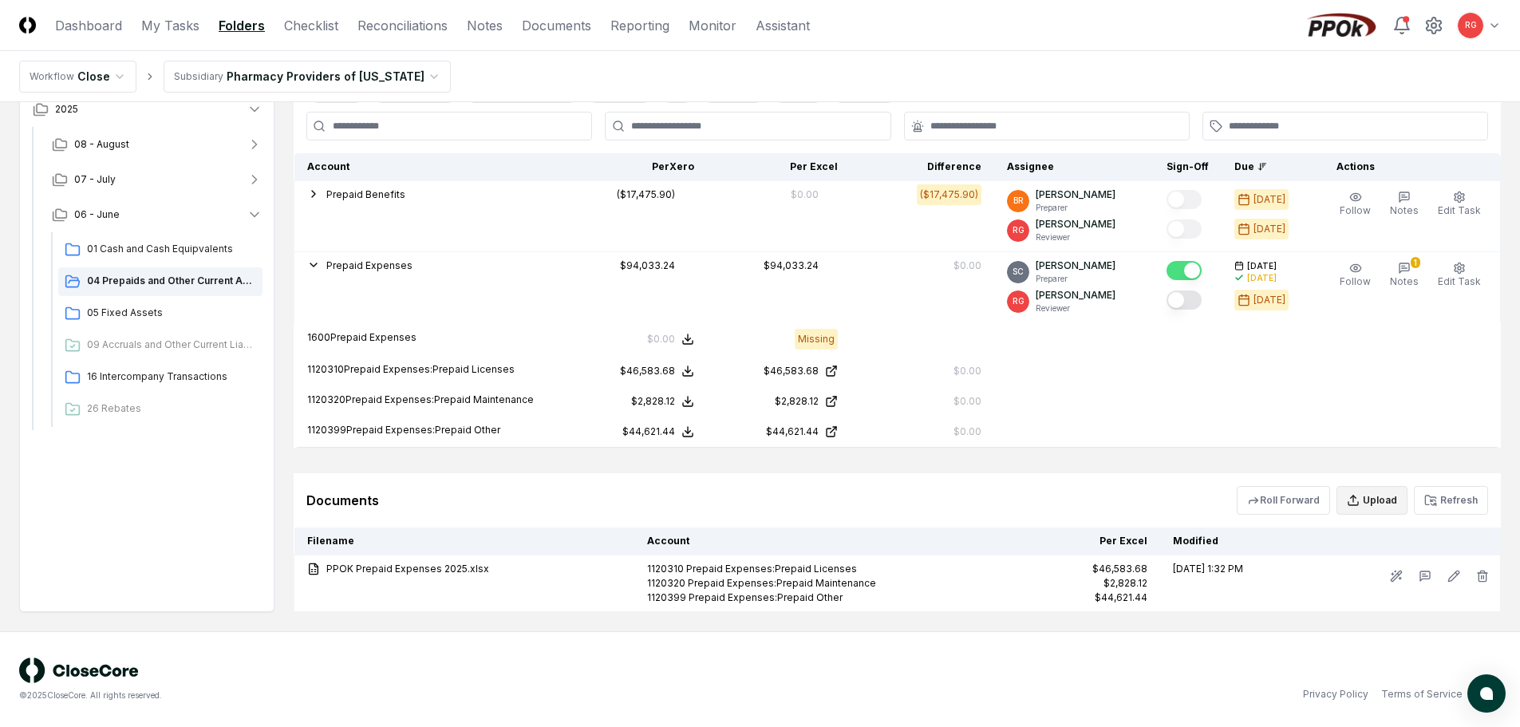
click at [1364, 505] on button "Upload" at bounding box center [1371, 500] width 71 height 29
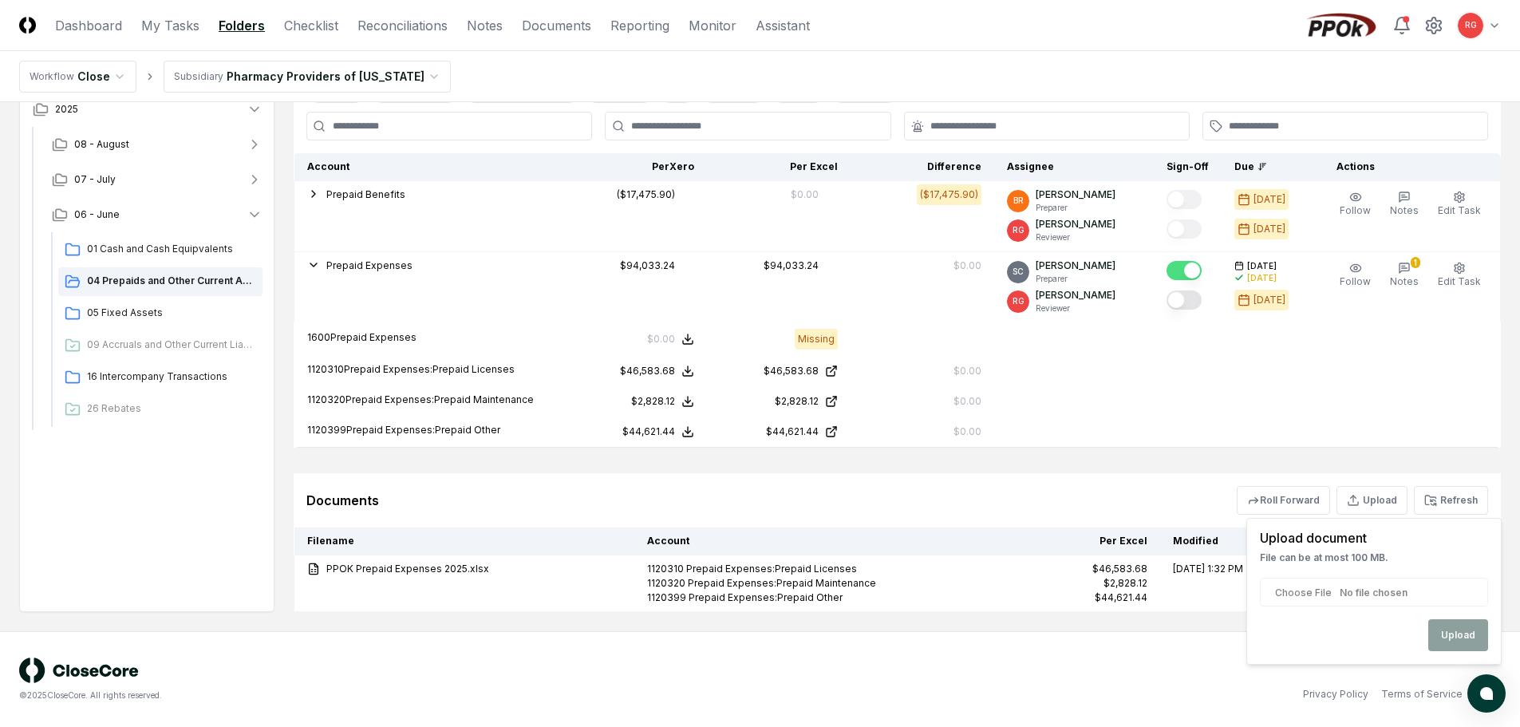
click at [1305, 594] on input "file" at bounding box center [1374, 592] width 228 height 29
type input "**********"
click at [1457, 630] on button "Upload" at bounding box center [1458, 635] width 60 height 32
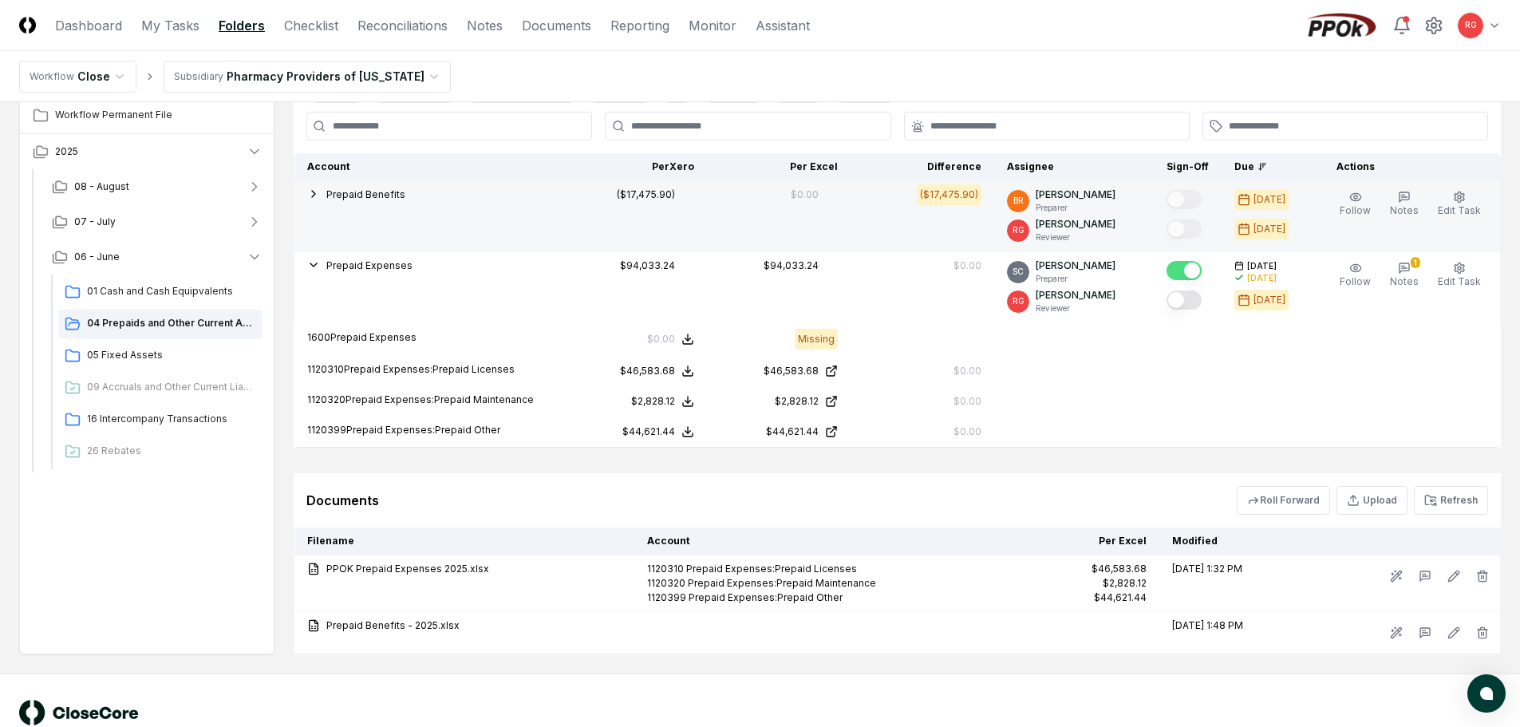
click at [310, 190] on icon "button" at bounding box center [313, 194] width 13 height 13
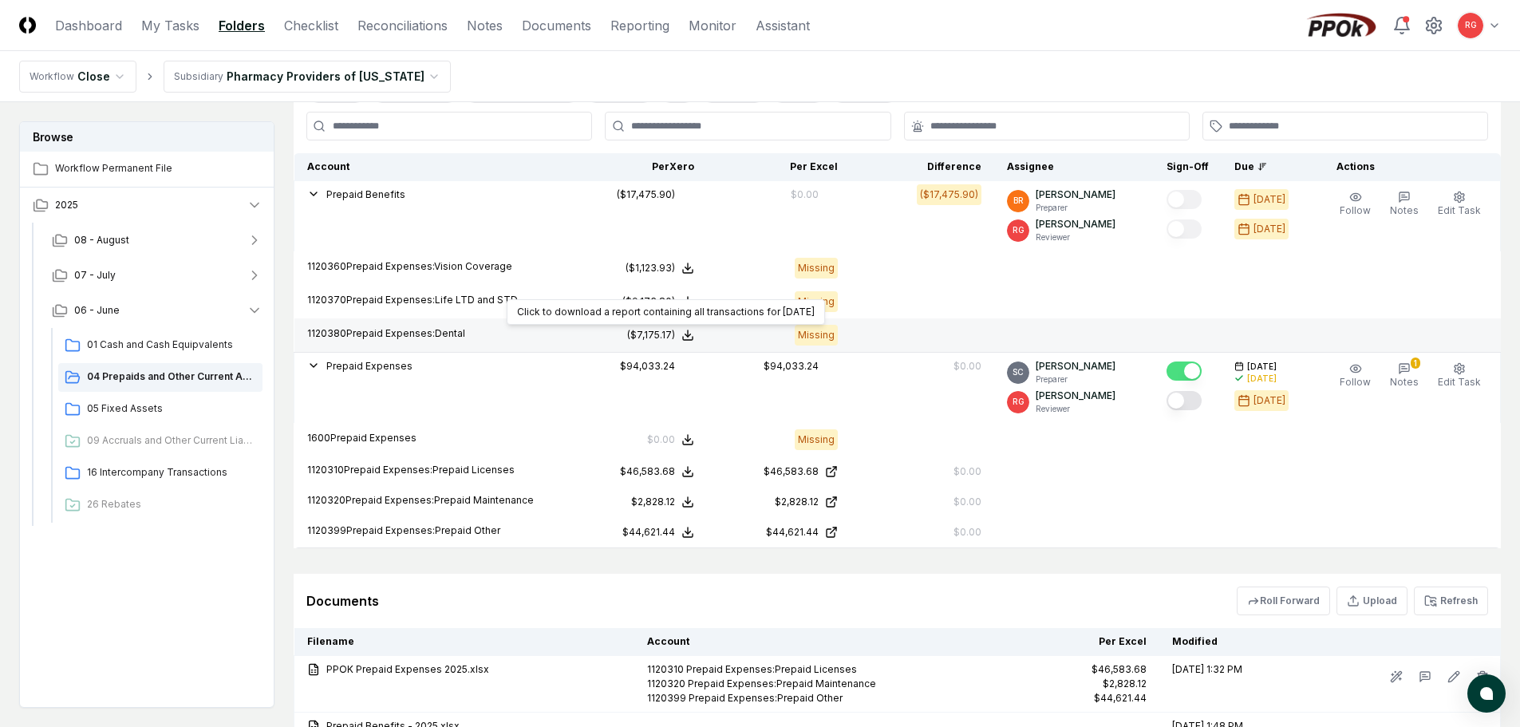
click at [657, 337] on div "($7,175.17)" at bounding box center [651, 335] width 48 height 14
click at [705, 298] on button "Download .xlsx" at bounding box center [686, 296] width 111 height 29
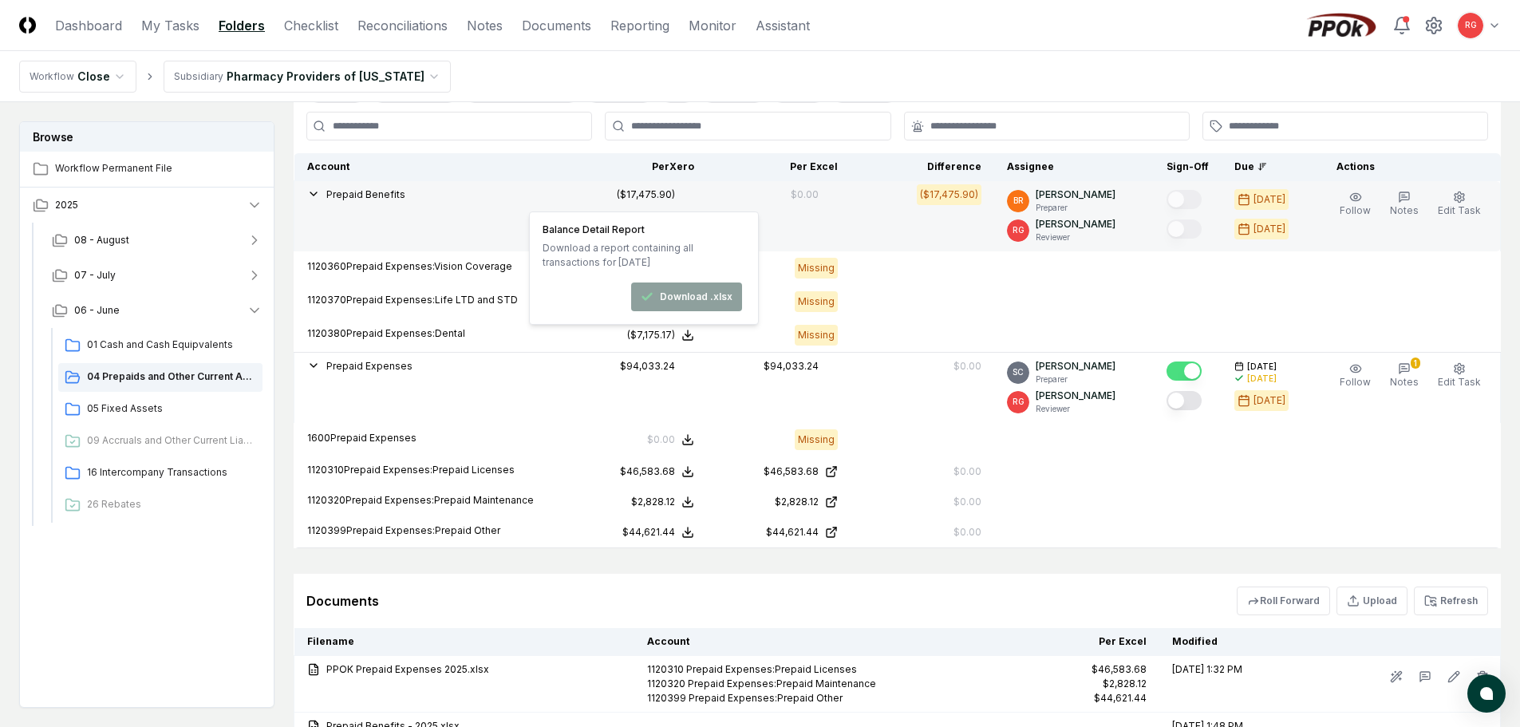
click at [564, 195] on td "Prepaid Benefits 1120360 Prepaid Expenses:Vision Coverage 1120370 Prepaid Expen…" at bounding box center [429, 216] width 270 height 71
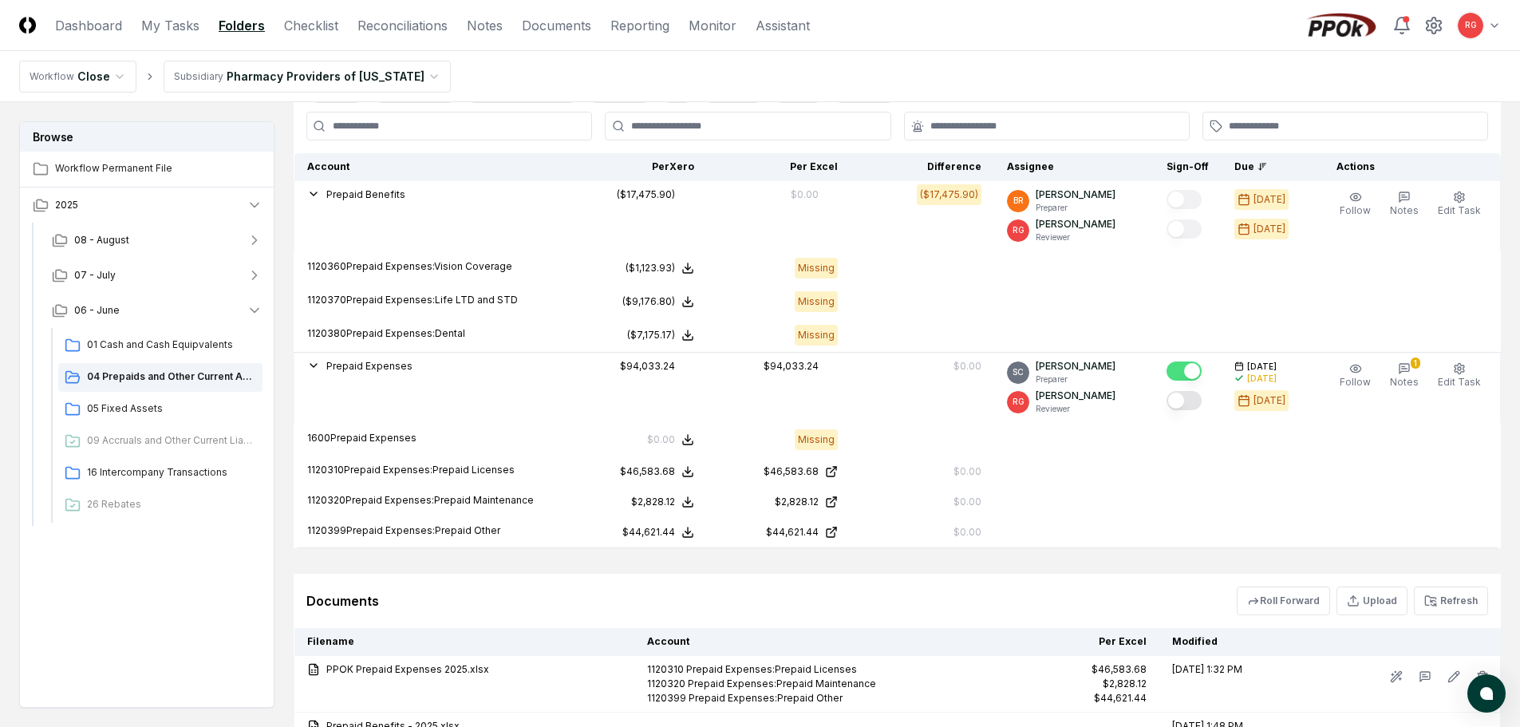
scroll to position [653, 0]
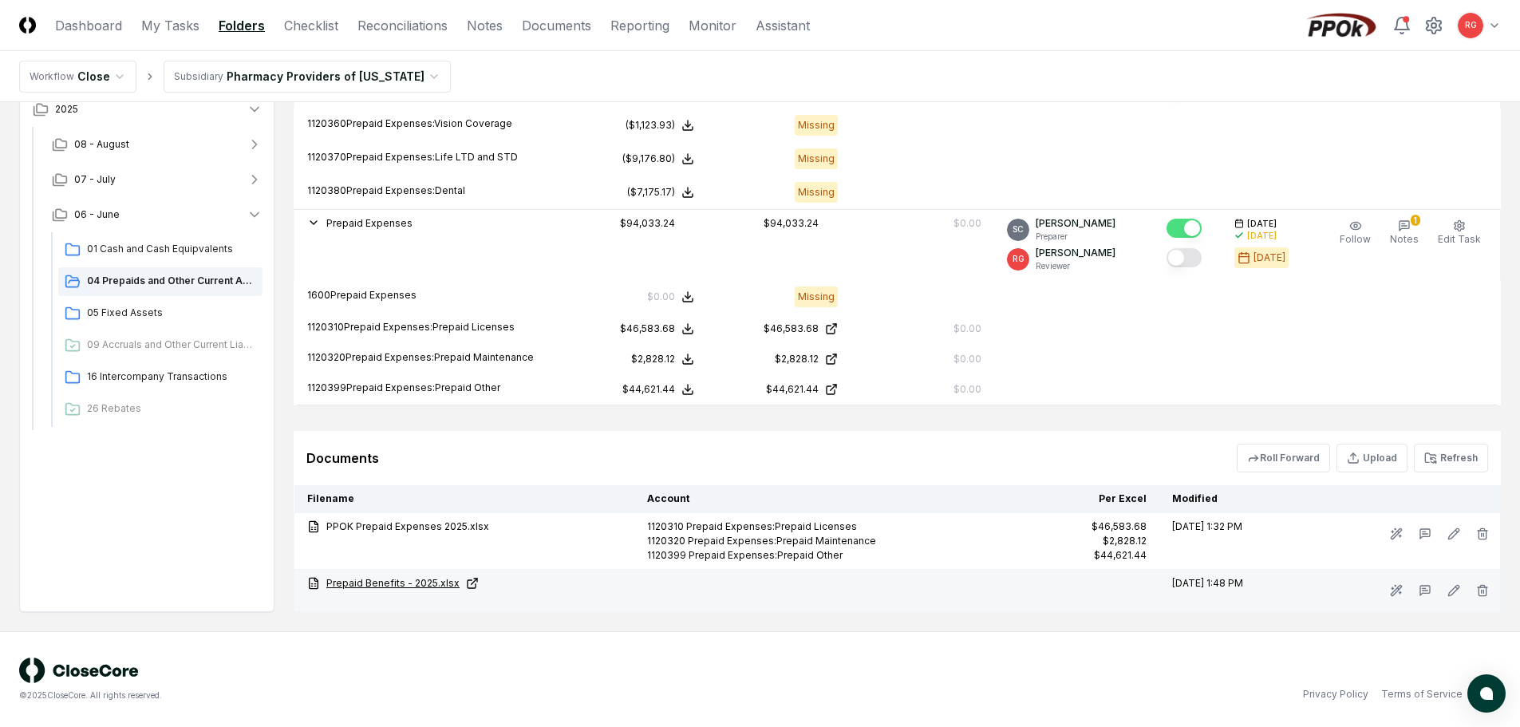
click at [433, 584] on link "Prepaid Benefits - 2025.xlsx" at bounding box center [464, 583] width 314 height 14
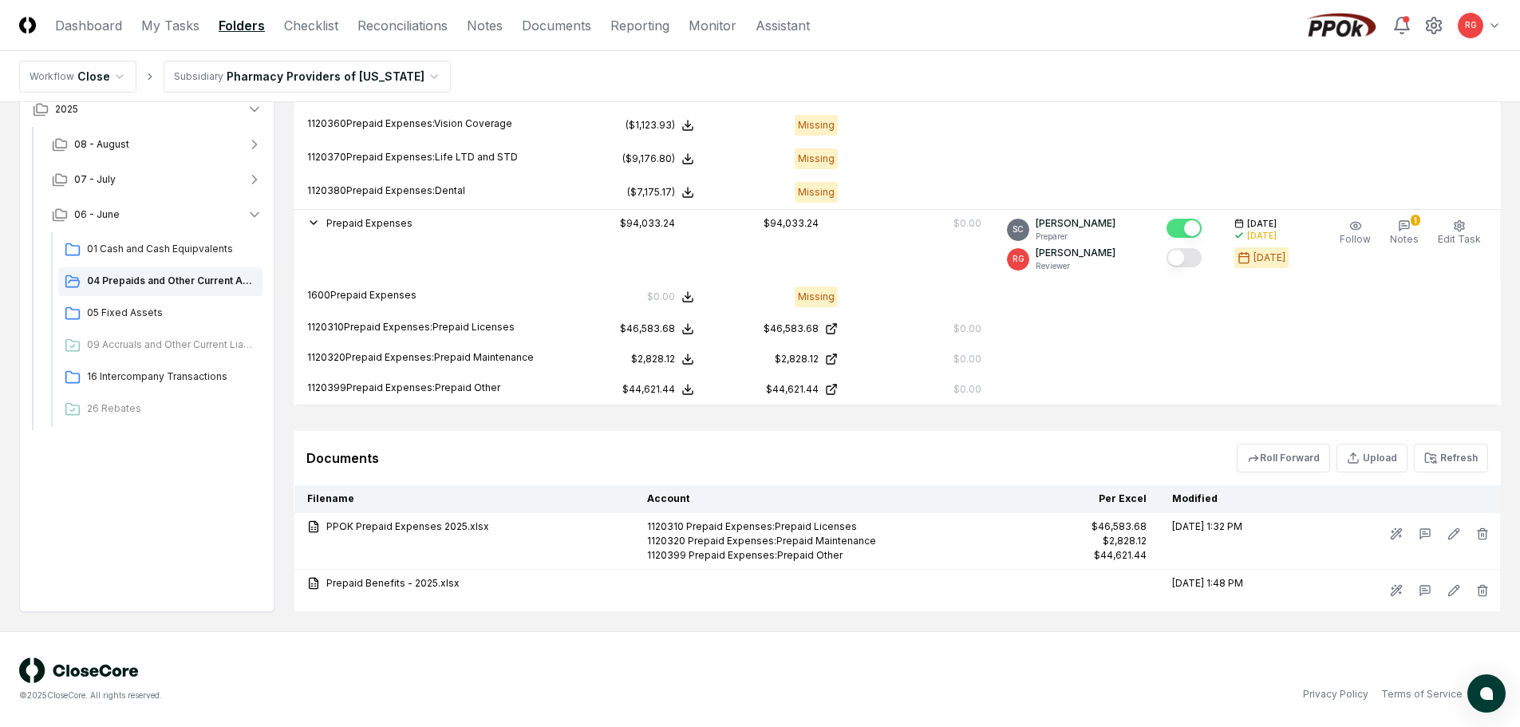
scroll to position [334, 0]
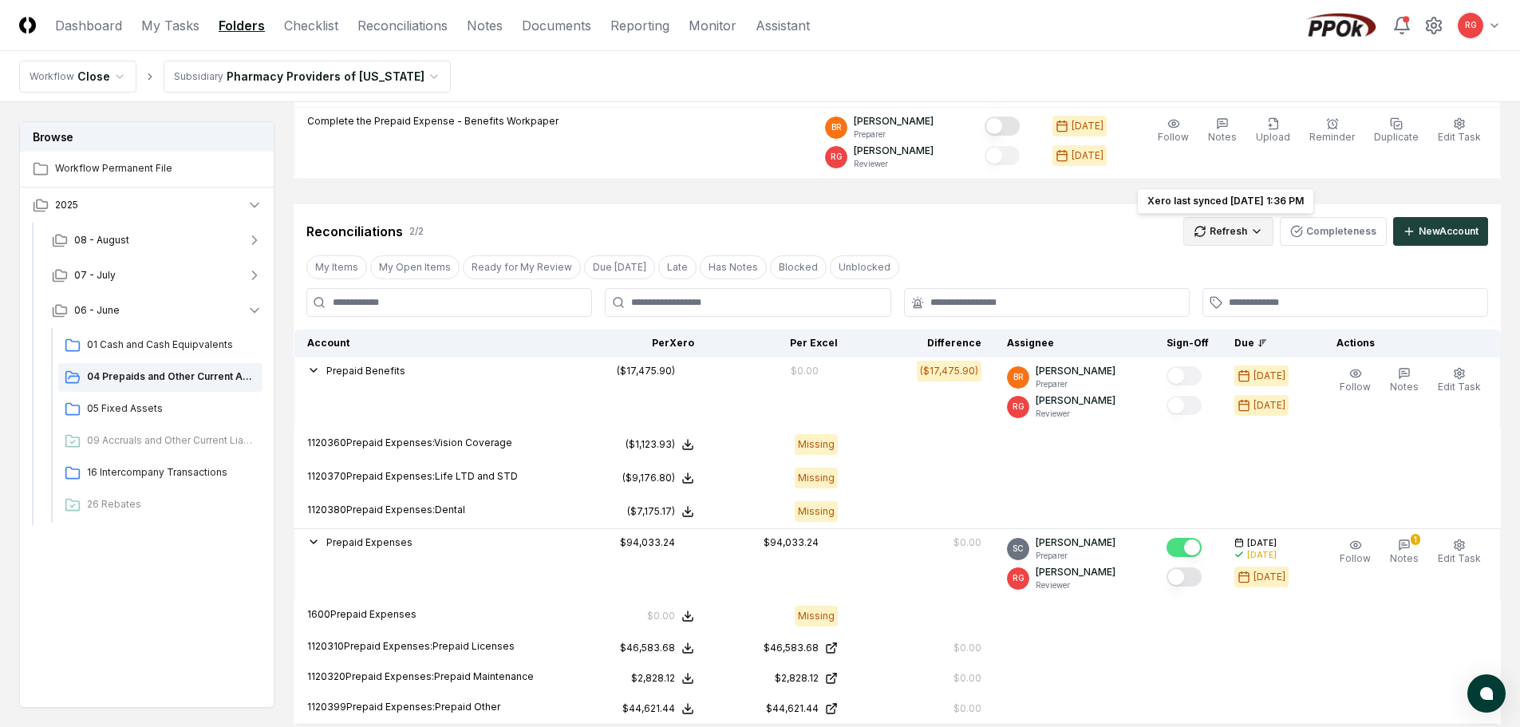
click at [1218, 236] on html "CloseCore Dashboard My Tasks Folders Checklist Reconciliations Notes Documents …" at bounding box center [760, 356] width 1520 height 1380
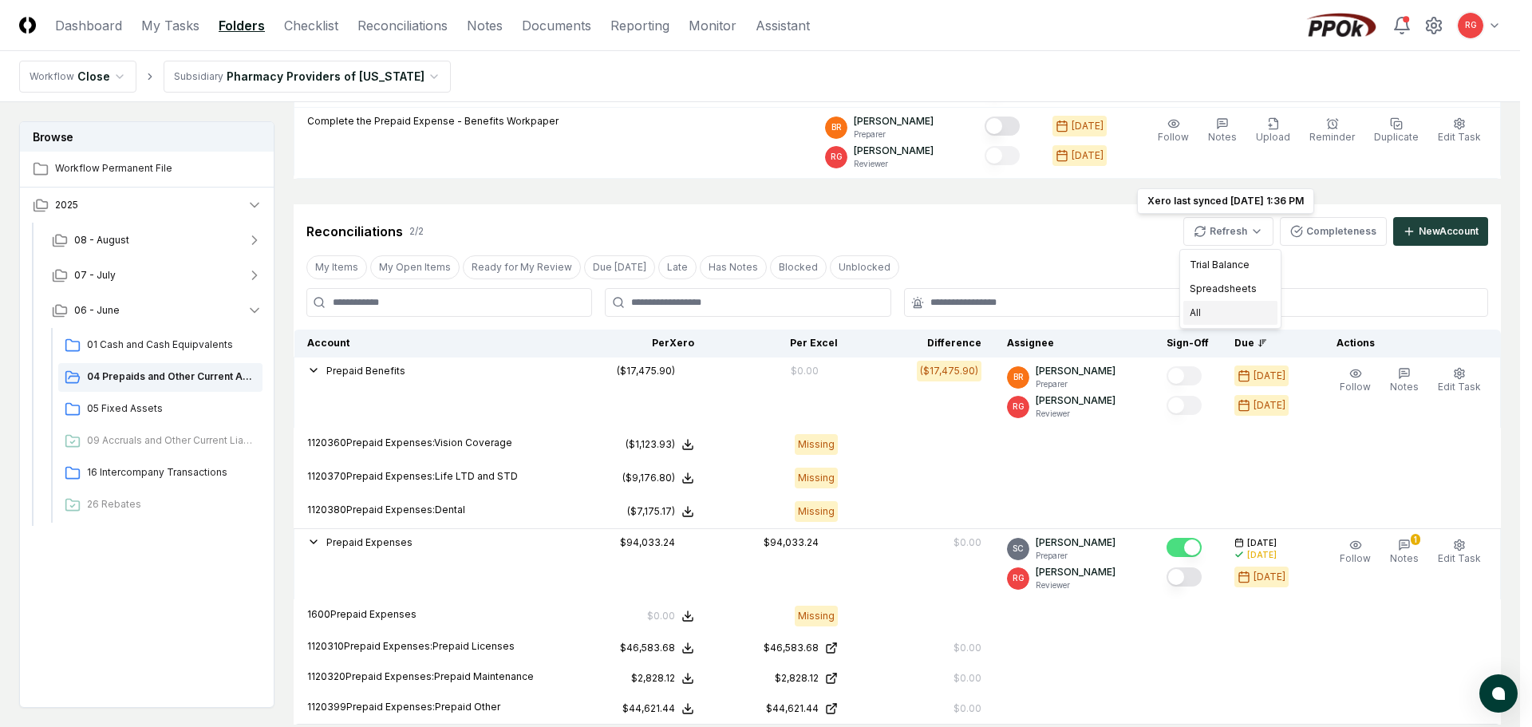
click at [1210, 313] on div "All" at bounding box center [1230, 313] width 94 height 24
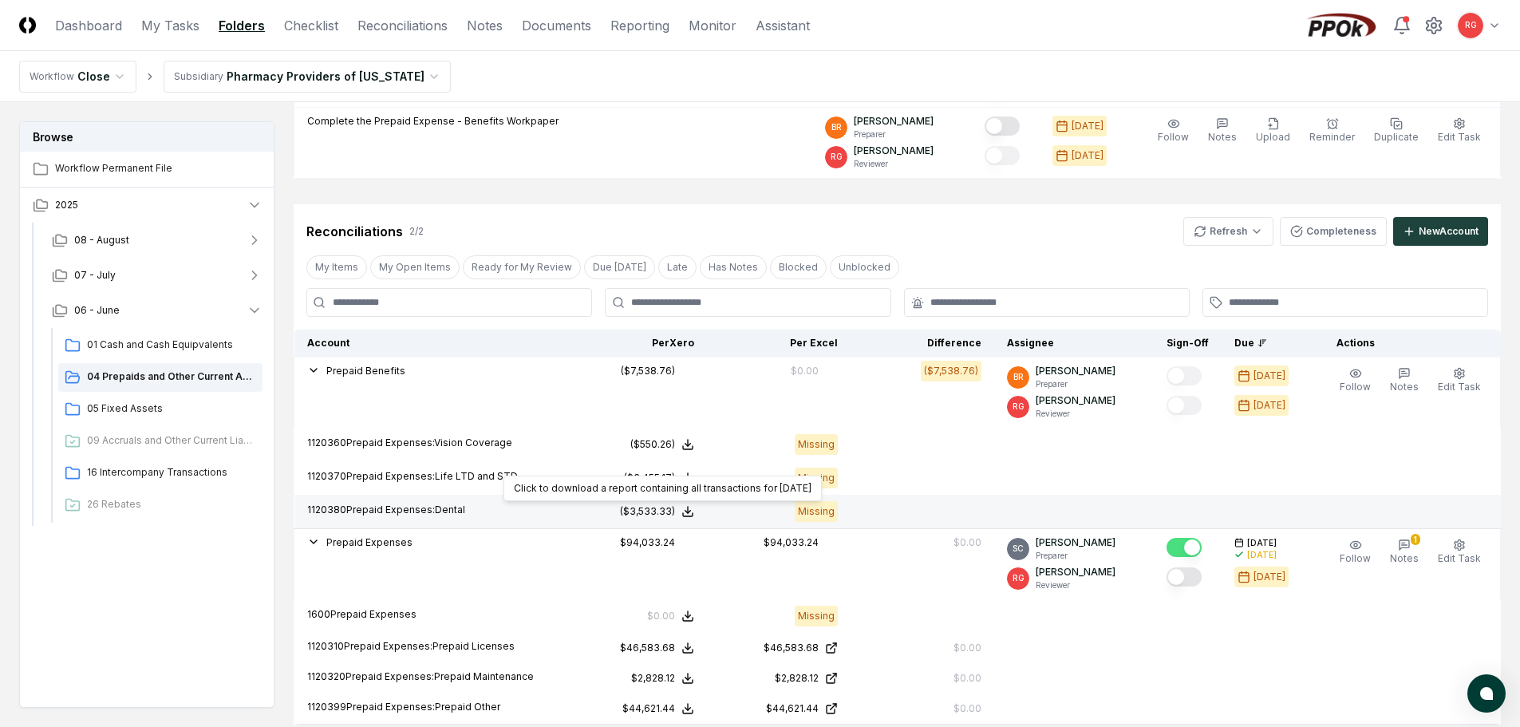
click at [691, 512] on polyline at bounding box center [688, 512] width 6 height 2
click at [691, 468] on button "Download .xlsx" at bounding box center [686, 473] width 111 height 29
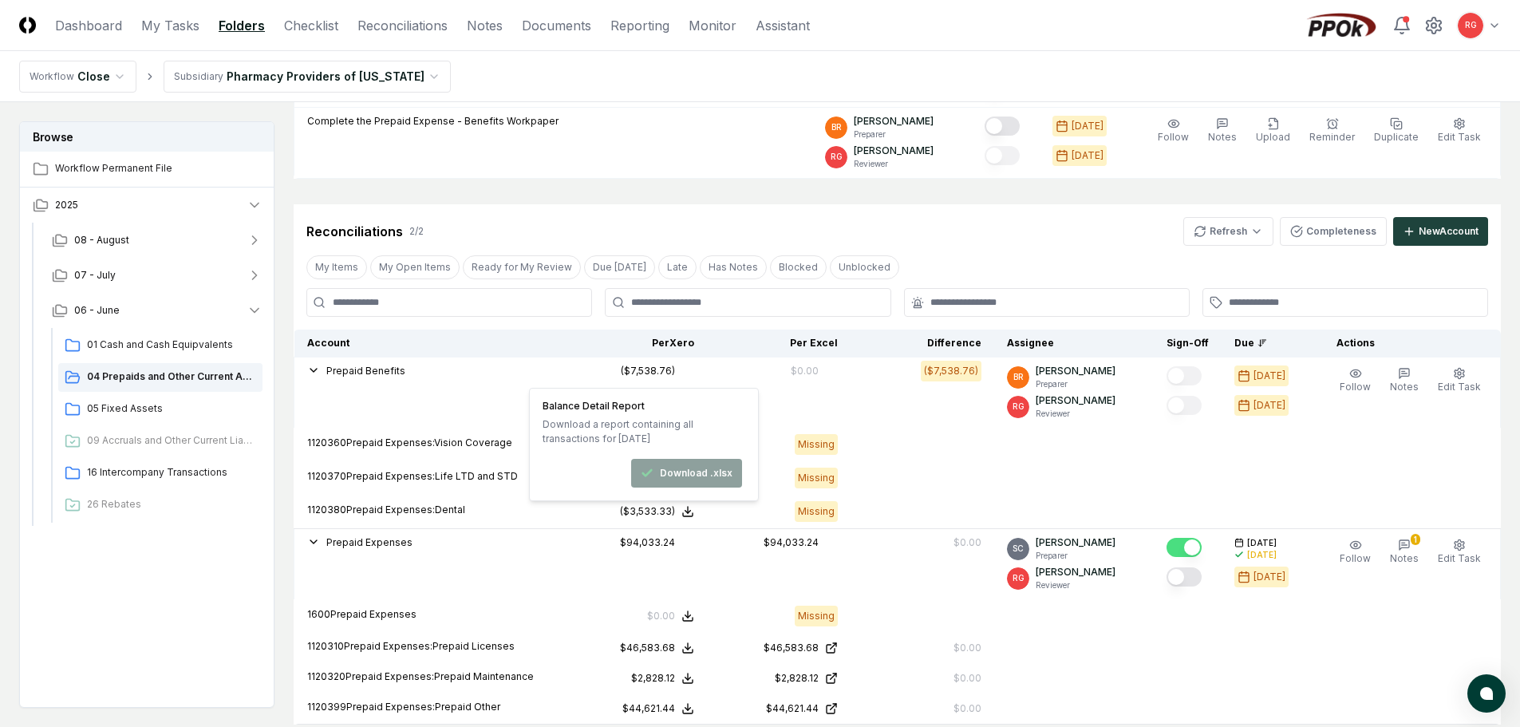
click at [1076, 256] on div "My Items My Open Items Ready for My Review Due Today Late Has Notes Blocked Unb…" at bounding box center [897, 267] width 1207 height 30
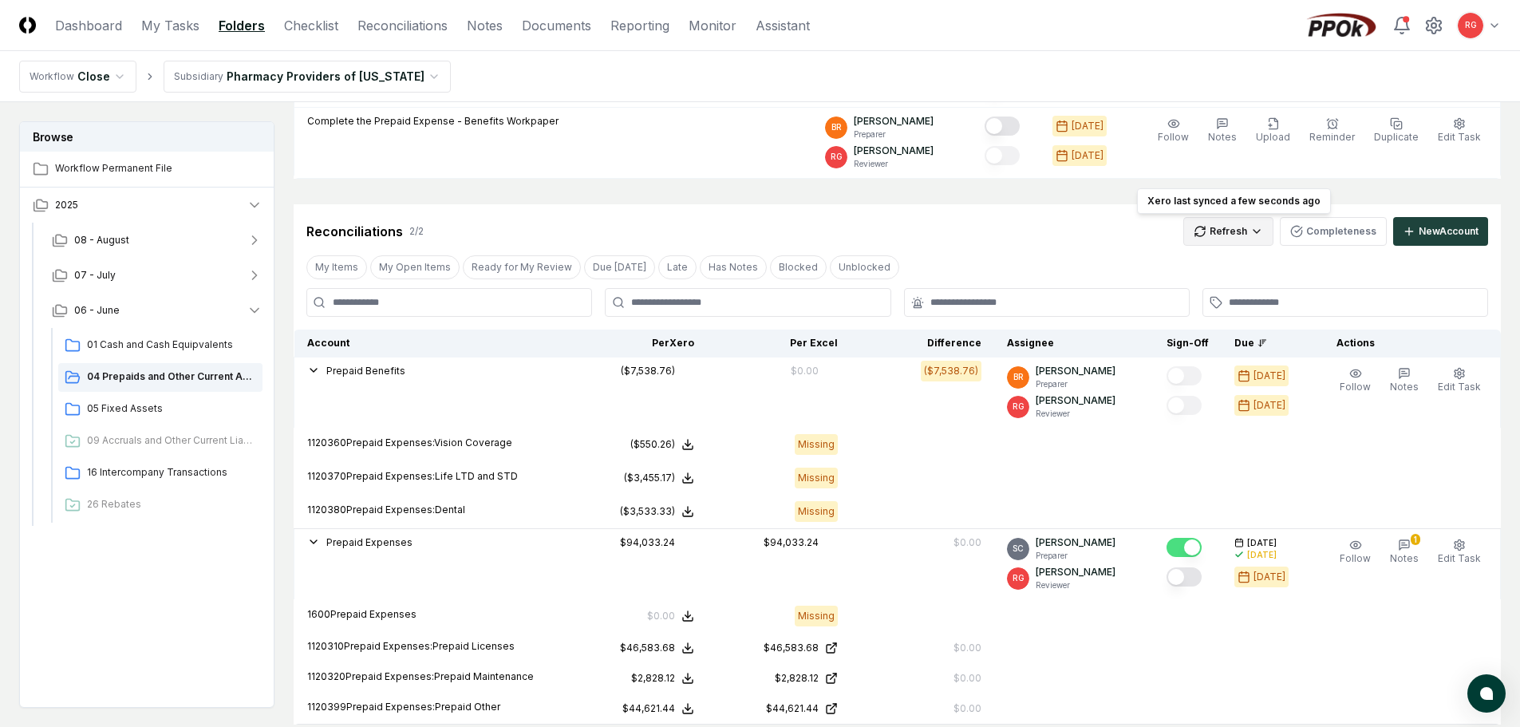
click at [1248, 235] on html "CloseCore Dashboard My Tasks Folders Checklist Reconciliations Notes Documents …" at bounding box center [760, 356] width 1520 height 1380
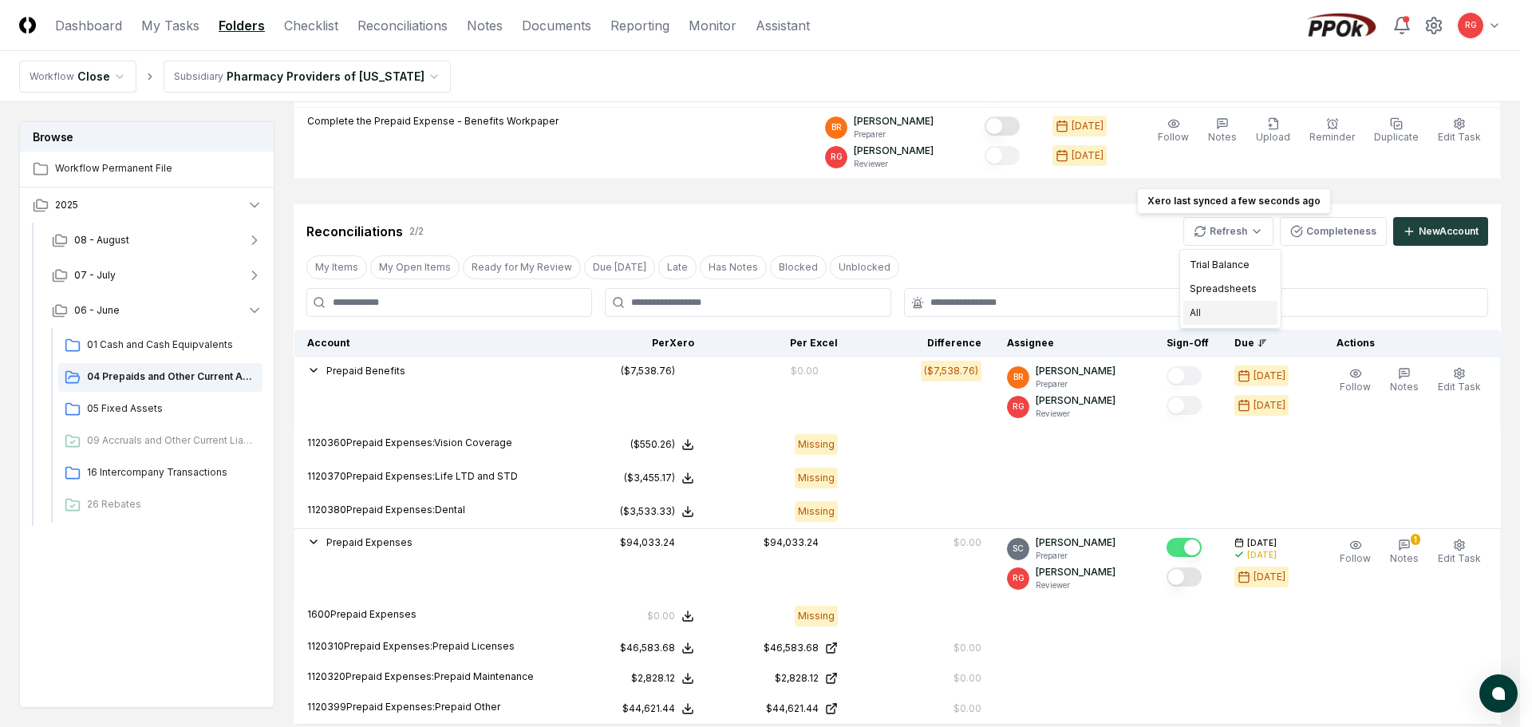
click at [1231, 311] on div "All" at bounding box center [1230, 313] width 94 height 24
